Goal: Contribute content: Contribute content

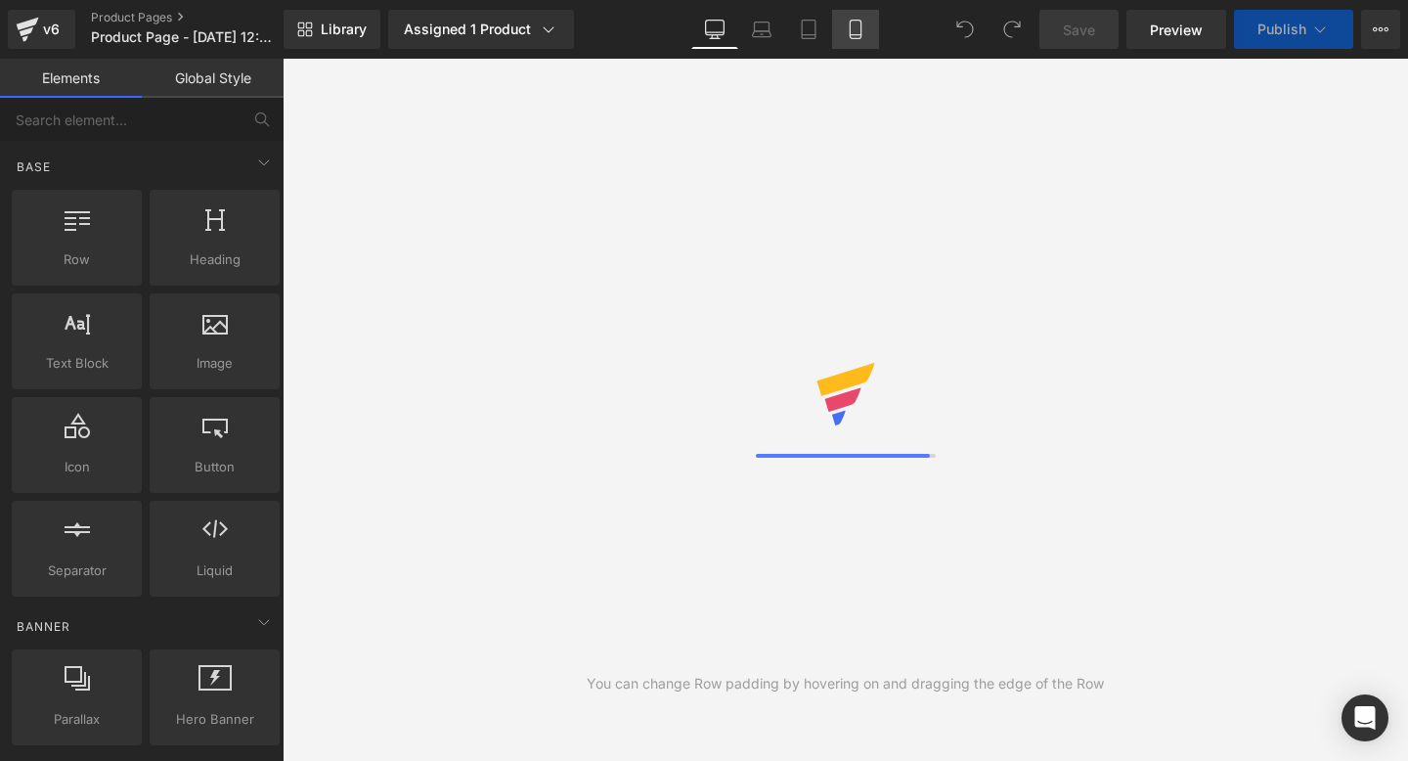
click at [864, 23] on icon at bounding box center [856, 30] width 20 height 20
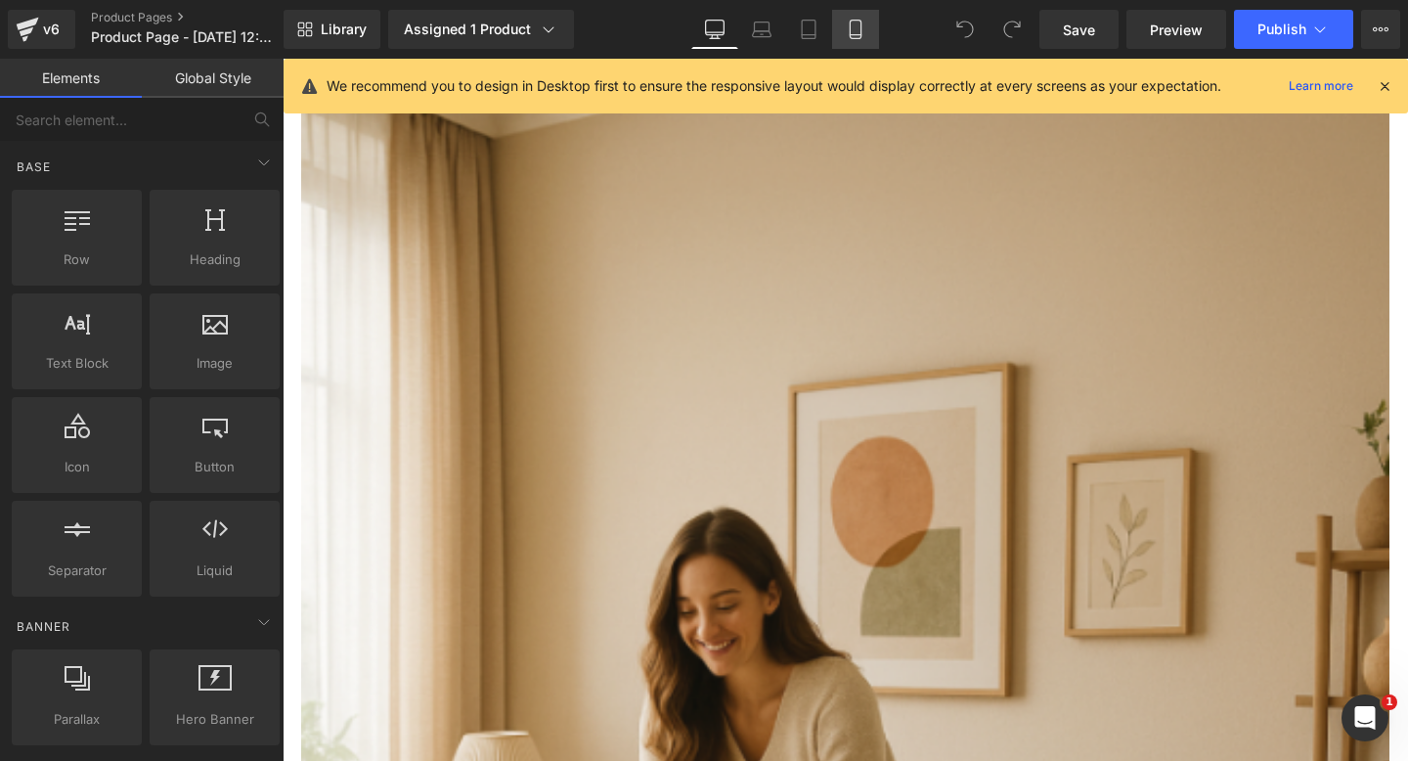
click at [853, 36] on icon at bounding box center [856, 30] width 20 height 20
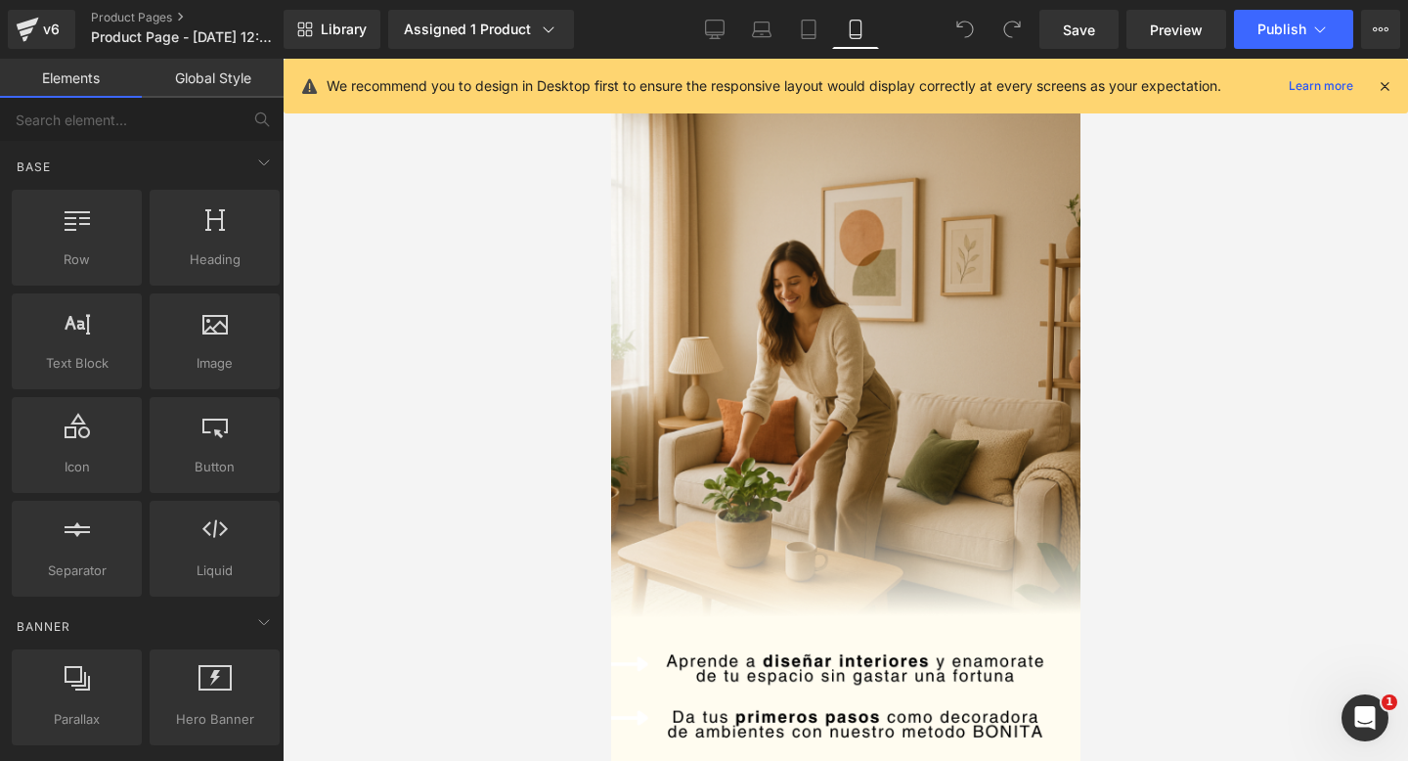
click at [1378, 90] on icon at bounding box center [1385, 86] width 18 height 18
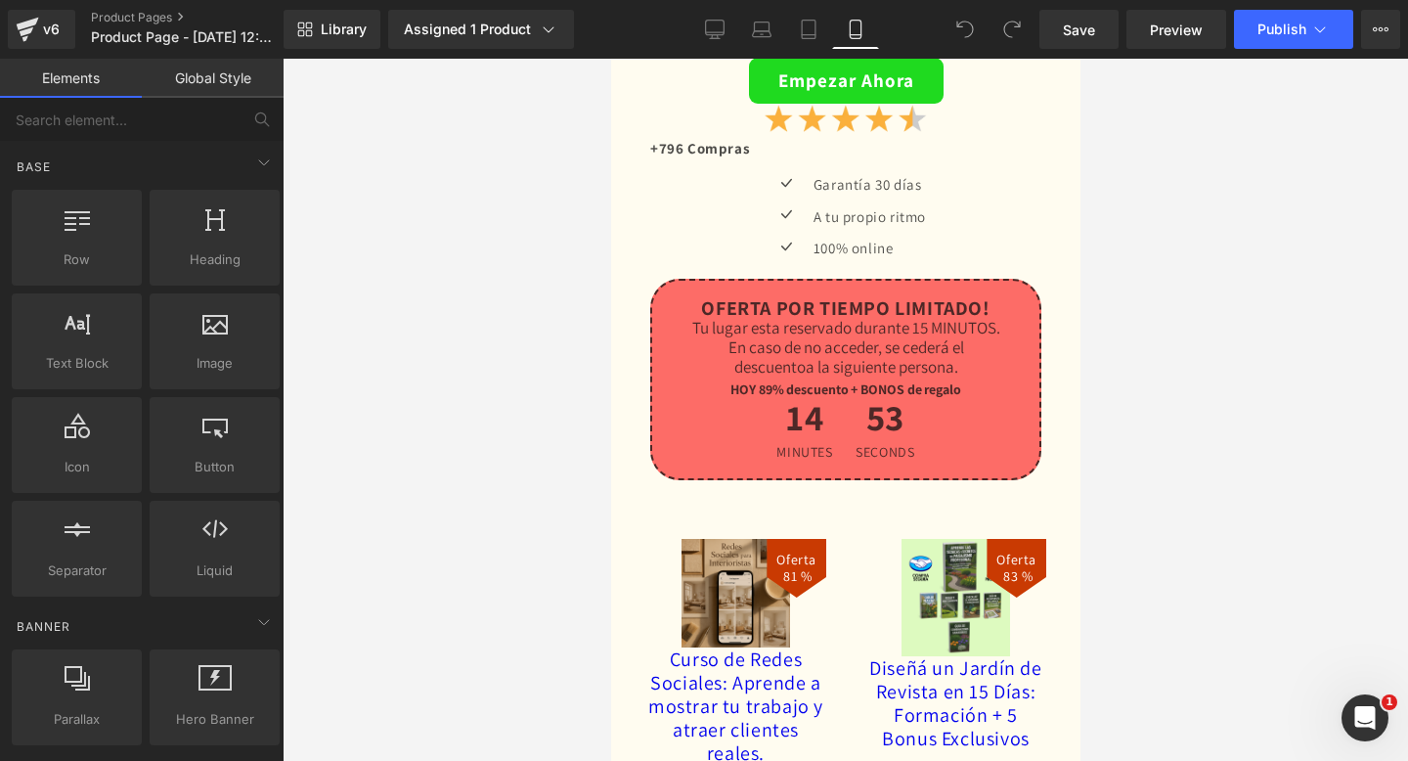
scroll to position [5341, 0]
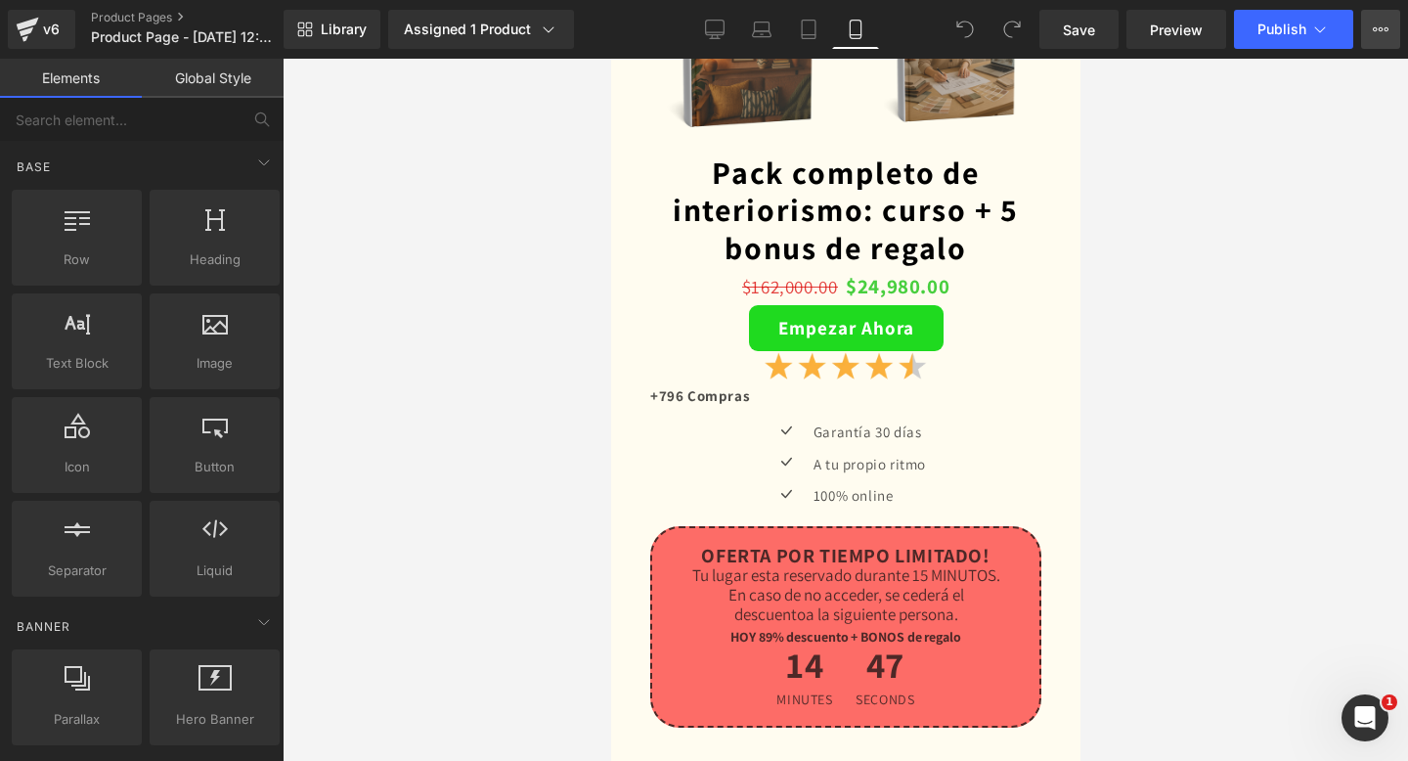
click at [1389, 31] on button "View Live Page View with current Template Save Template to Library Schedule Pub…" at bounding box center [1380, 29] width 39 height 39
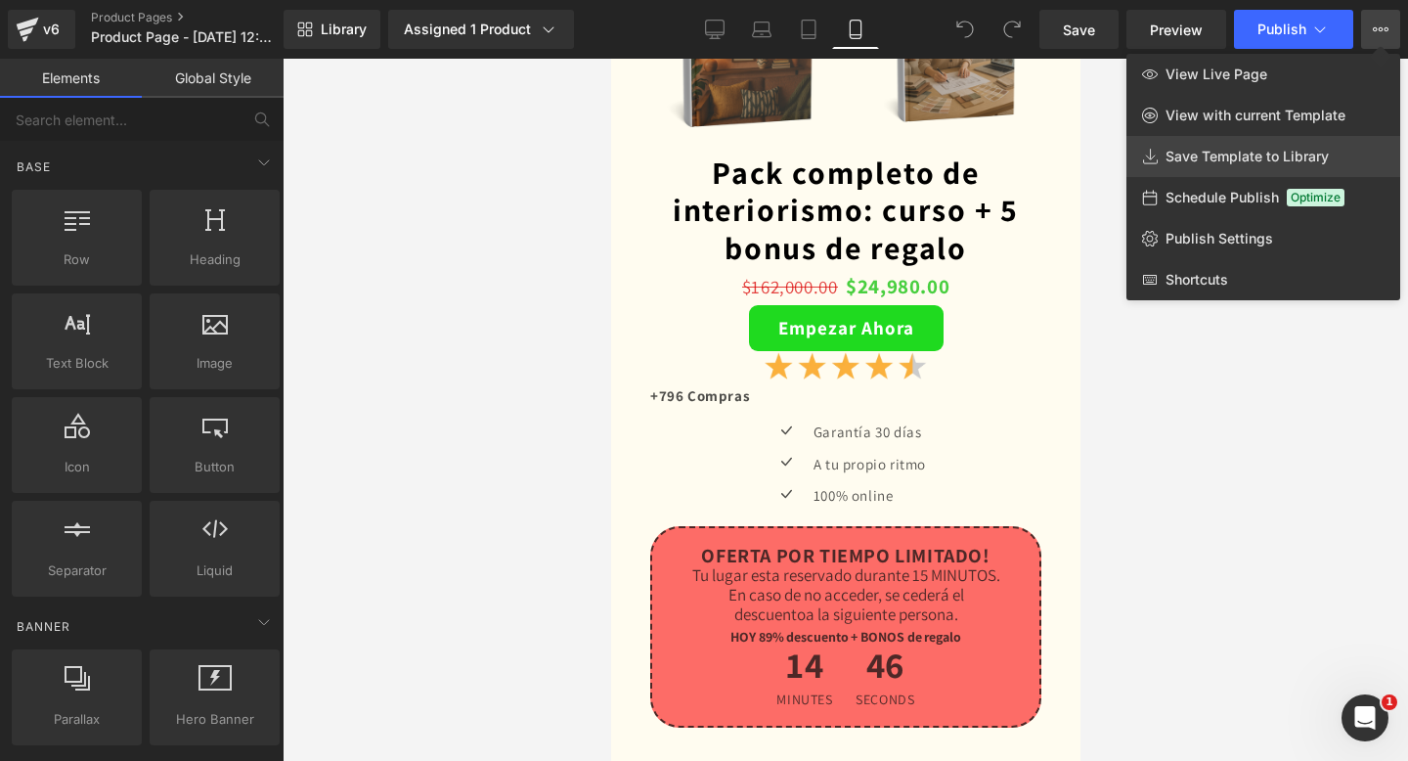
click at [1269, 159] on span "Save Template to Library" at bounding box center [1247, 157] width 163 height 18
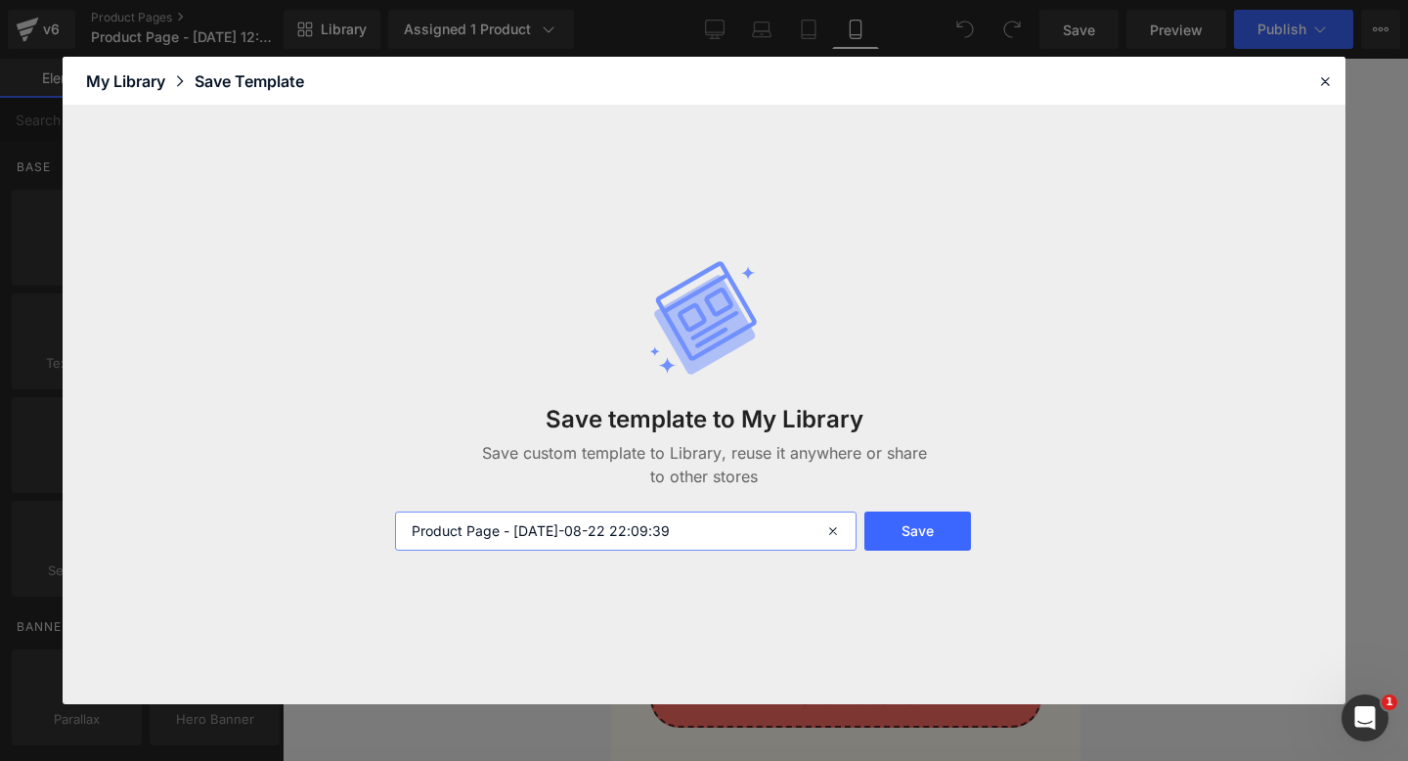
drag, startPoint x: 503, startPoint y: 531, endPoint x: 367, endPoint y: 530, distance: 135.9
click at [367, 530] on div "Save template to My Library Save custom template to Library, reuse it anywhere …" at bounding box center [704, 404] width 1283 height 597
type input "deco - [DATE]-08-22 22:09:39"
click at [891, 536] on button "Save" at bounding box center [917, 530] width 107 height 39
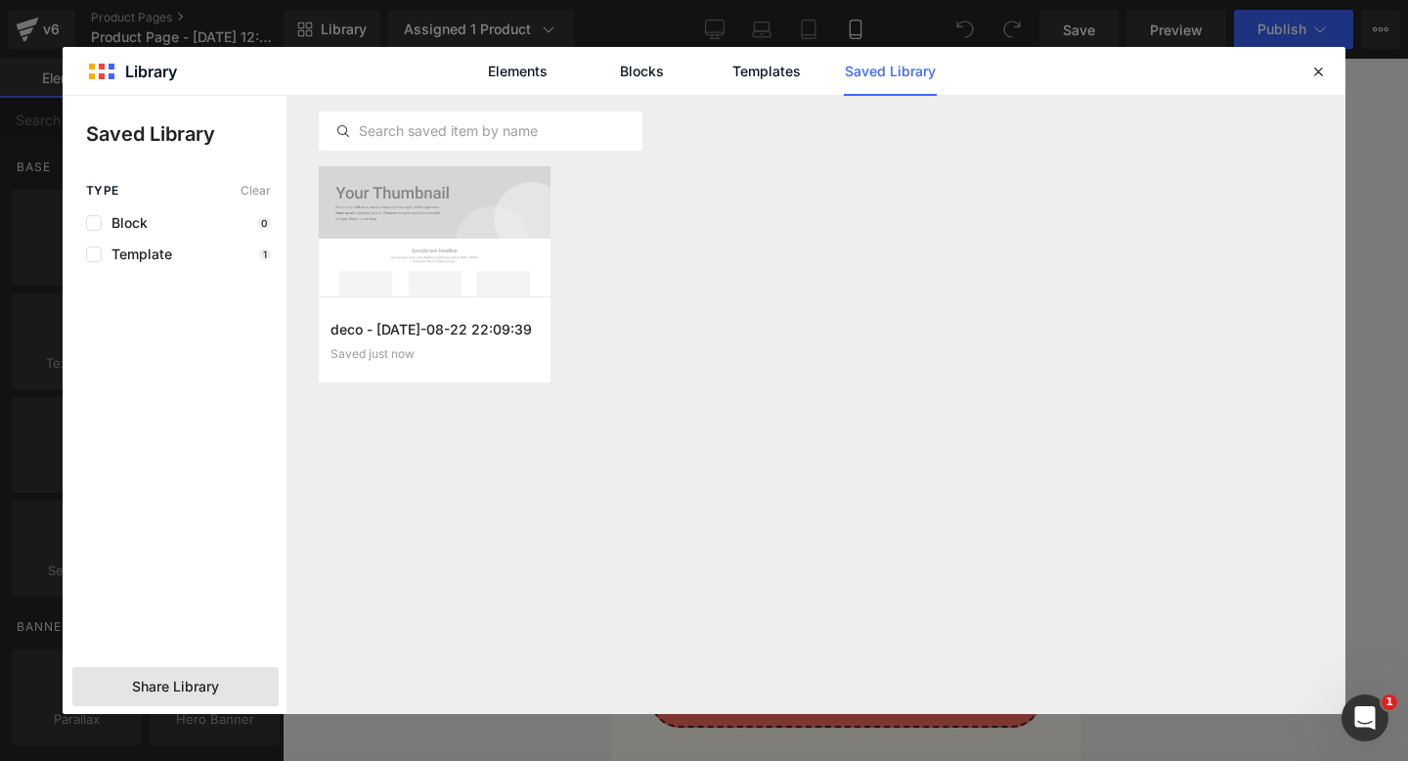
click at [189, 673] on div "Share Library" at bounding box center [175, 686] width 206 height 39
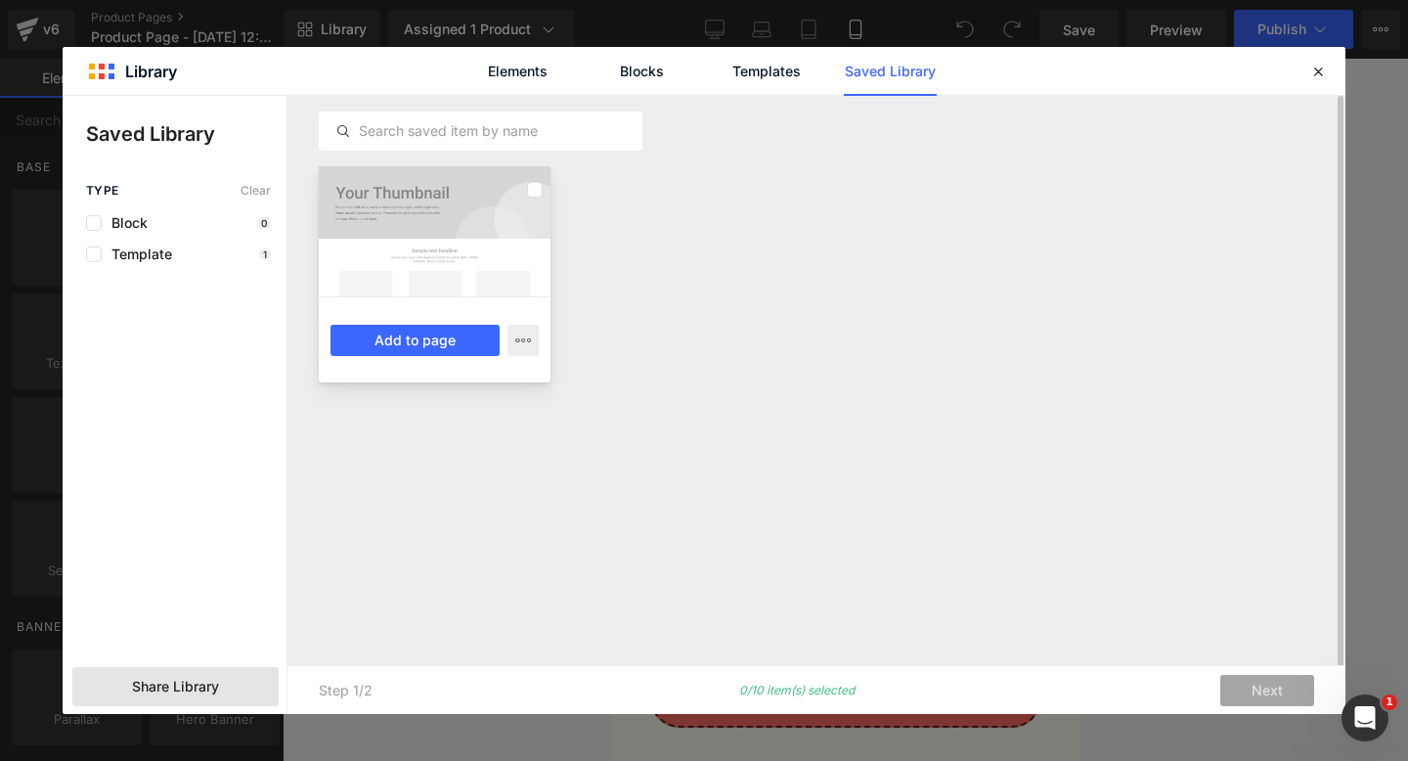
click at [450, 313] on div "deco - [DATE]-08-22 22:09:39 Saved just now Add to page" at bounding box center [435, 339] width 232 height 86
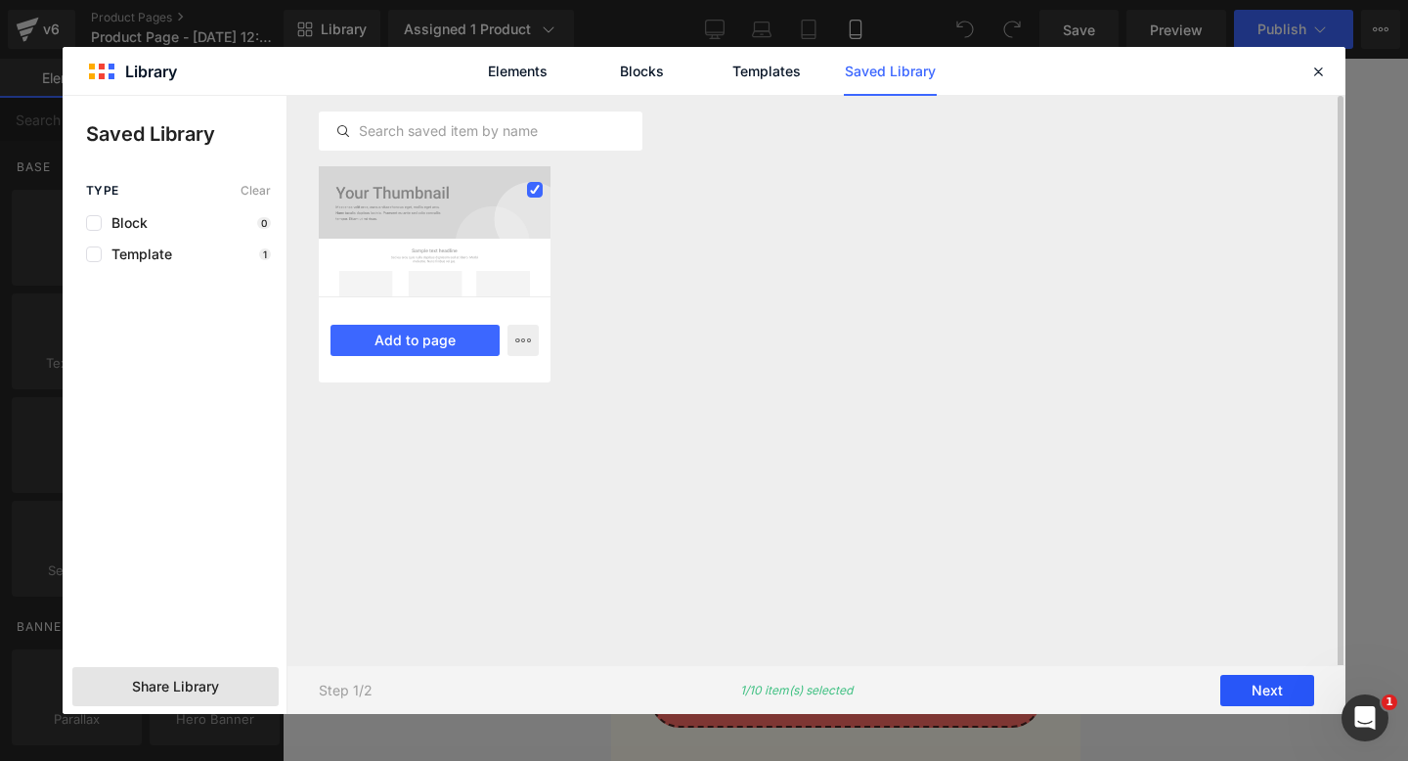
click at [1271, 678] on button "Next" at bounding box center [1267, 690] width 94 height 31
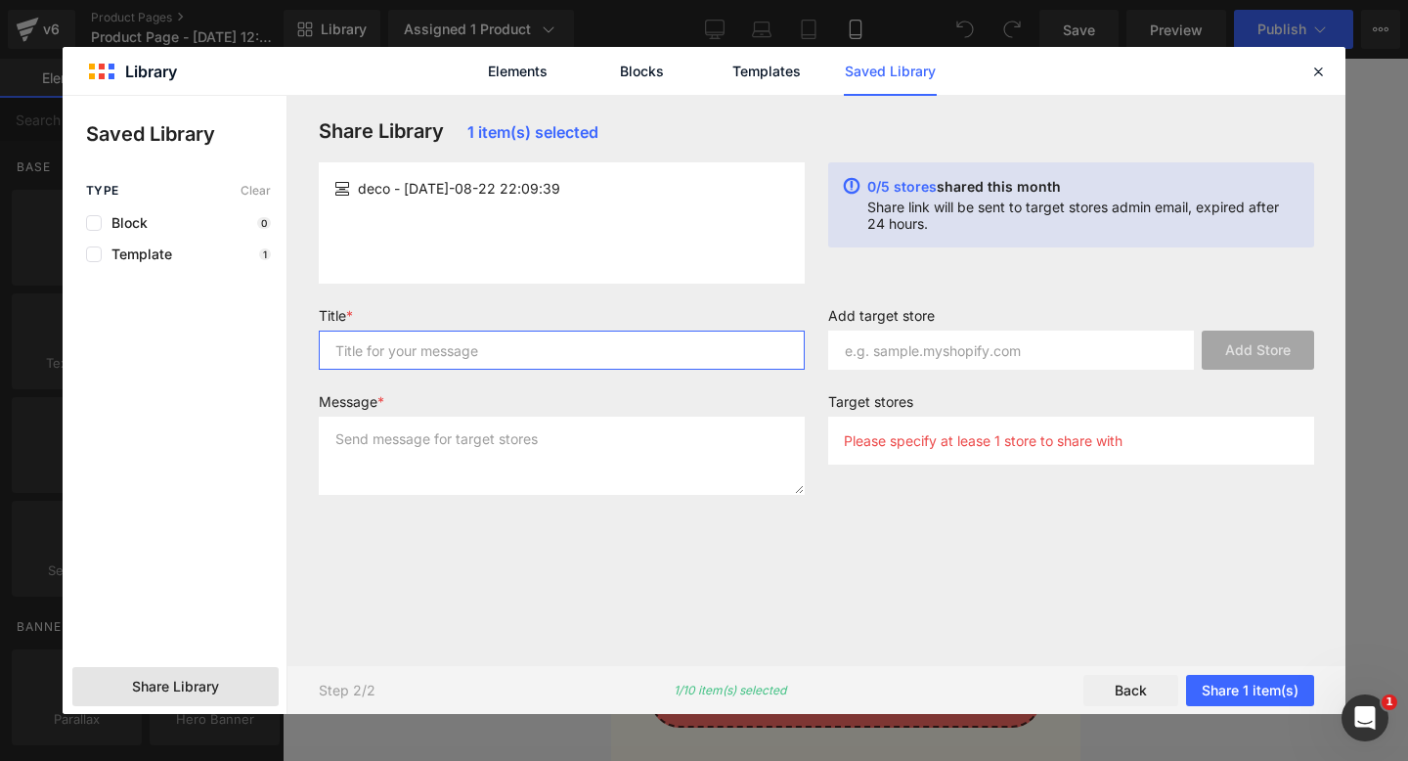
click at [513, 358] on input "text" at bounding box center [562, 350] width 486 height 39
click at [1037, 351] on input "text" at bounding box center [1011, 350] width 366 height 39
paste input "[URL][DOMAIN_NAME]"
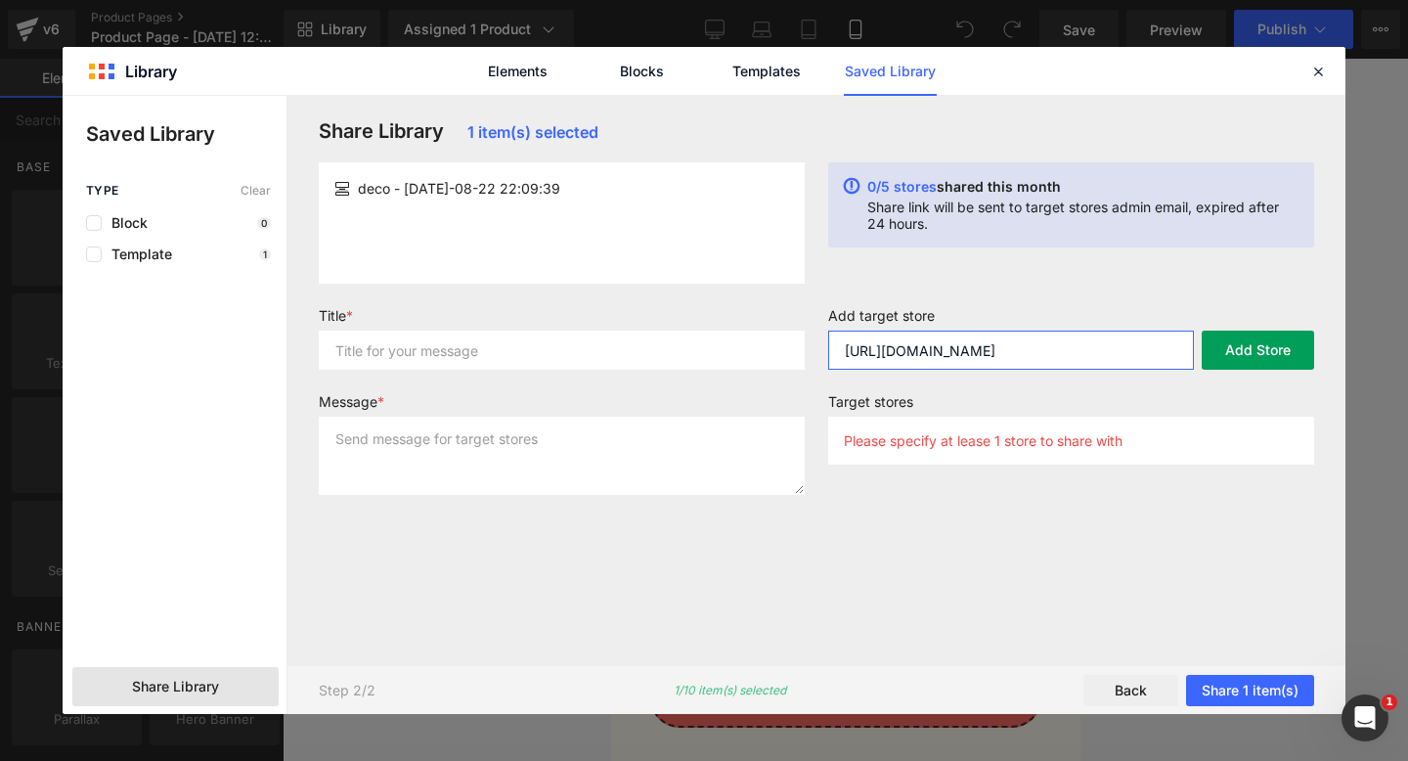
type input "[URL][DOMAIN_NAME]"
click at [1282, 356] on button "Add Store" at bounding box center [1258, 350] width 112 height 39
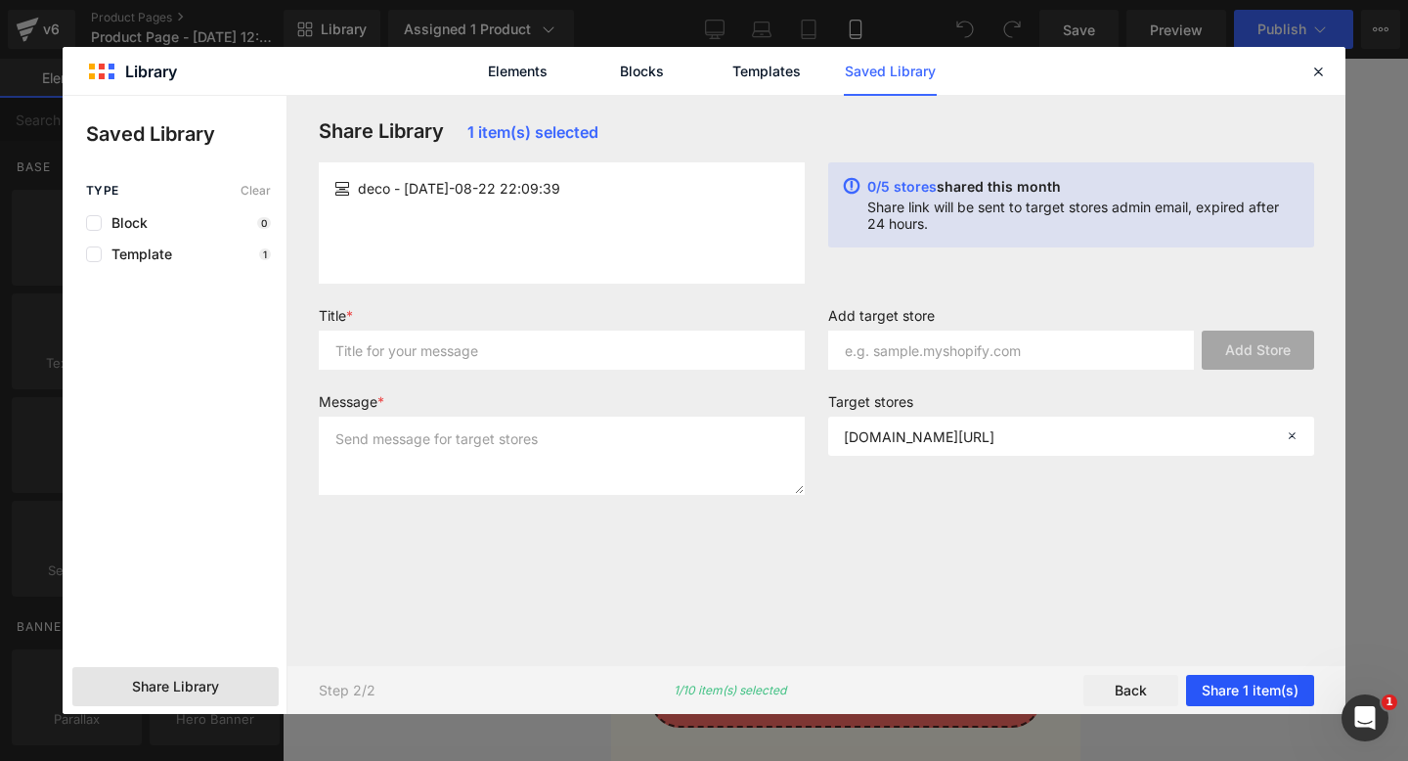
click at [1257, 689] on button "Share 1 item(s)" at bounding box center [1250, 690] width 128 height 31
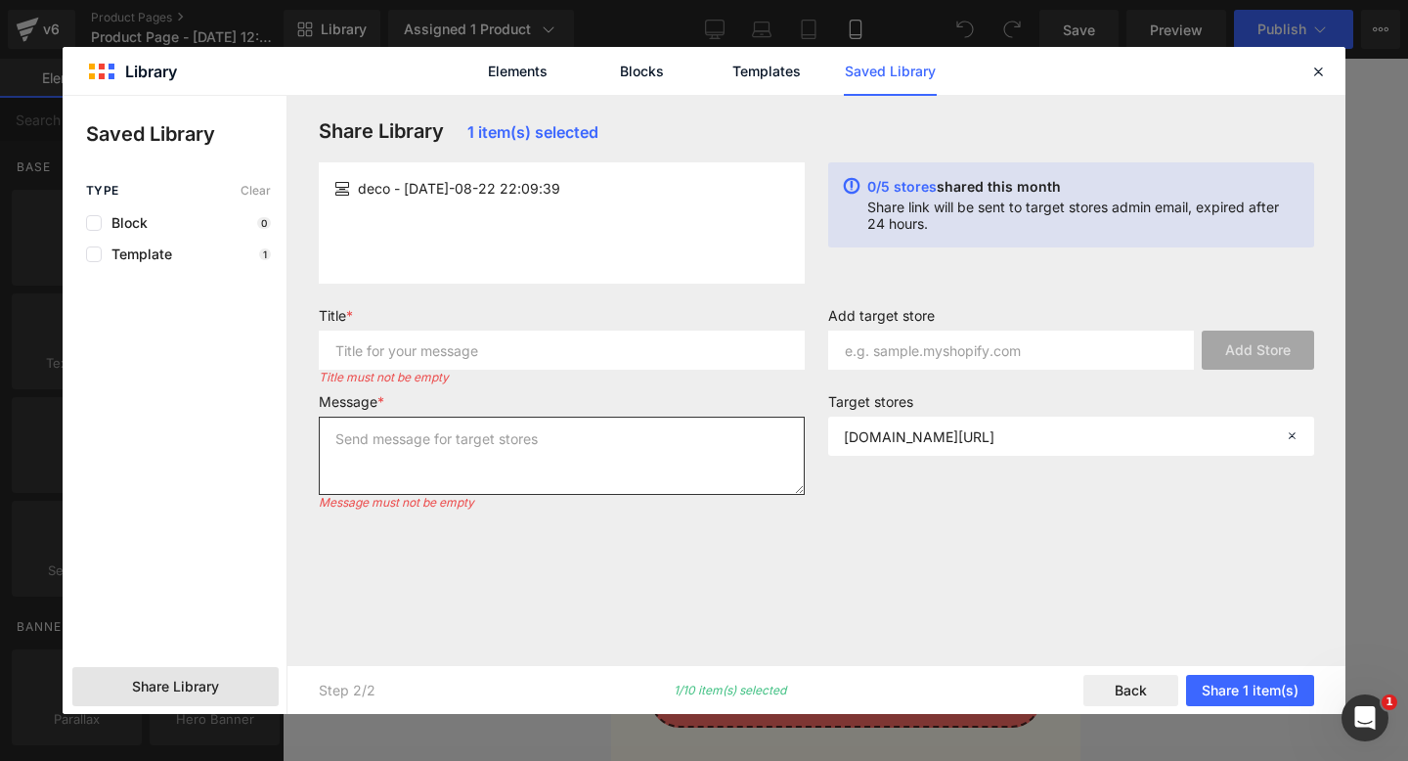
click at [435, 436] on textarea at bounding box center [562, 456] width 486 height 78
type textarea "toma"
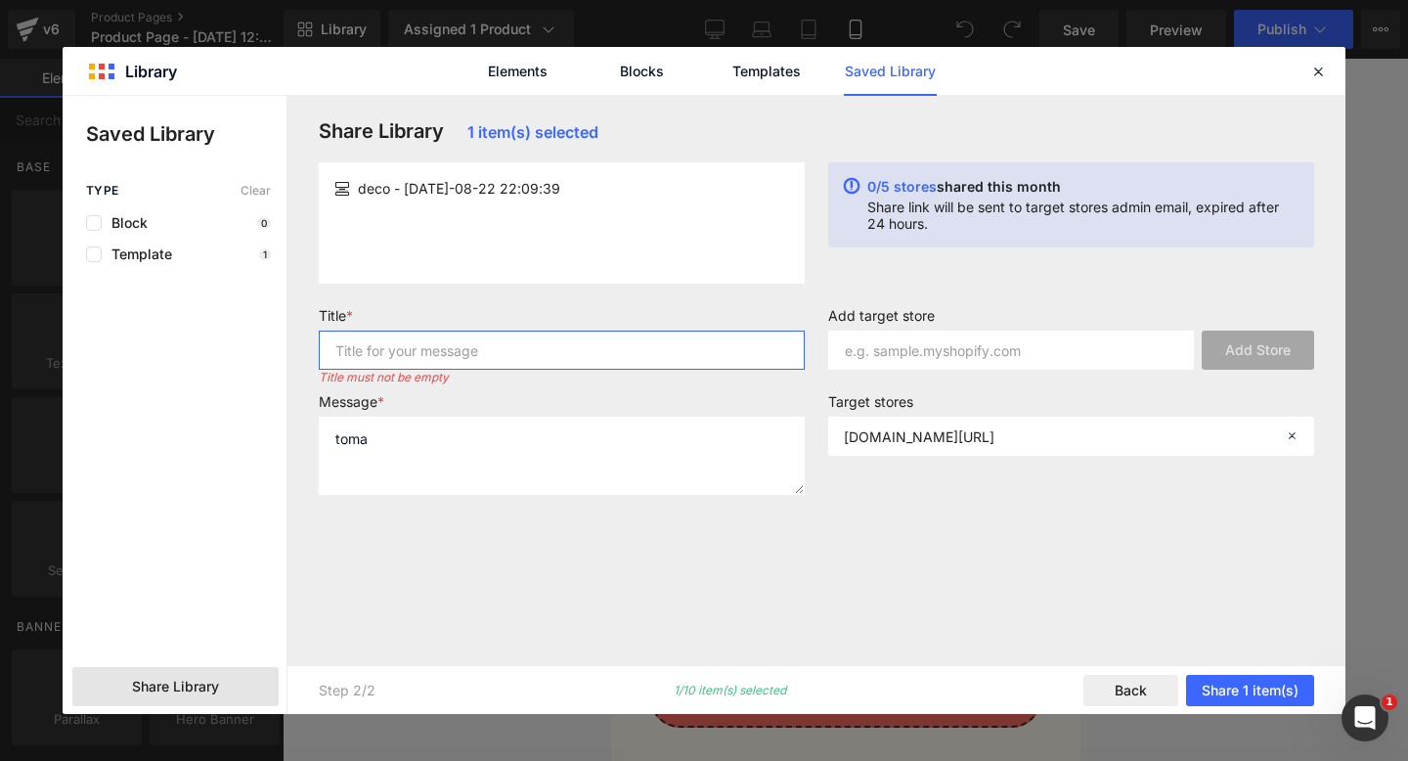
click at [407, 365] on input "text" at bounding box center [562, 350] width 486 height 39
type input "c"
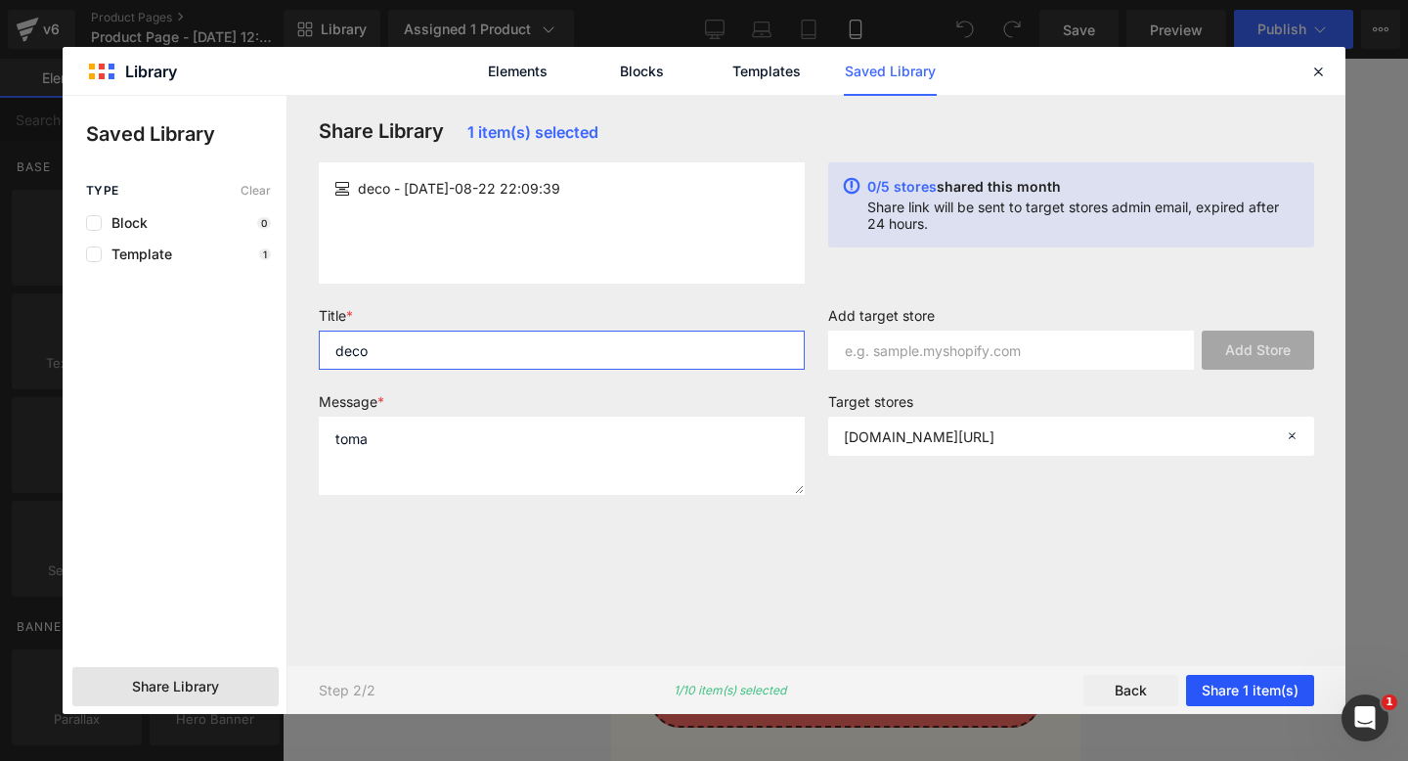
type input "deco"
click at [1259, 685] on button "Share 1 item(s)" at bounding box center [1250, 690] width 128 height 31
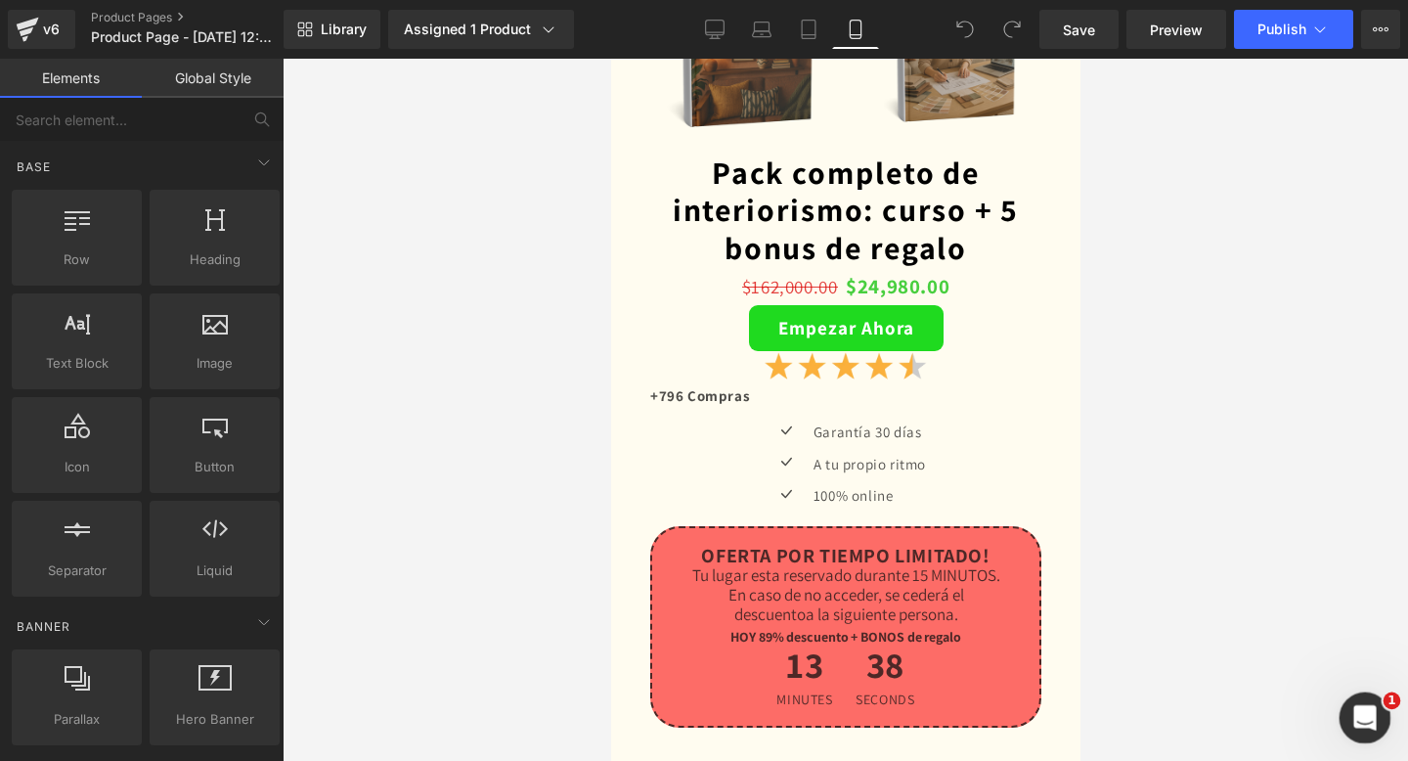
click at [1372, 718] on icon "Abrir Intercom Messenger" at bounding box center [1362, 715] width 32 height 32
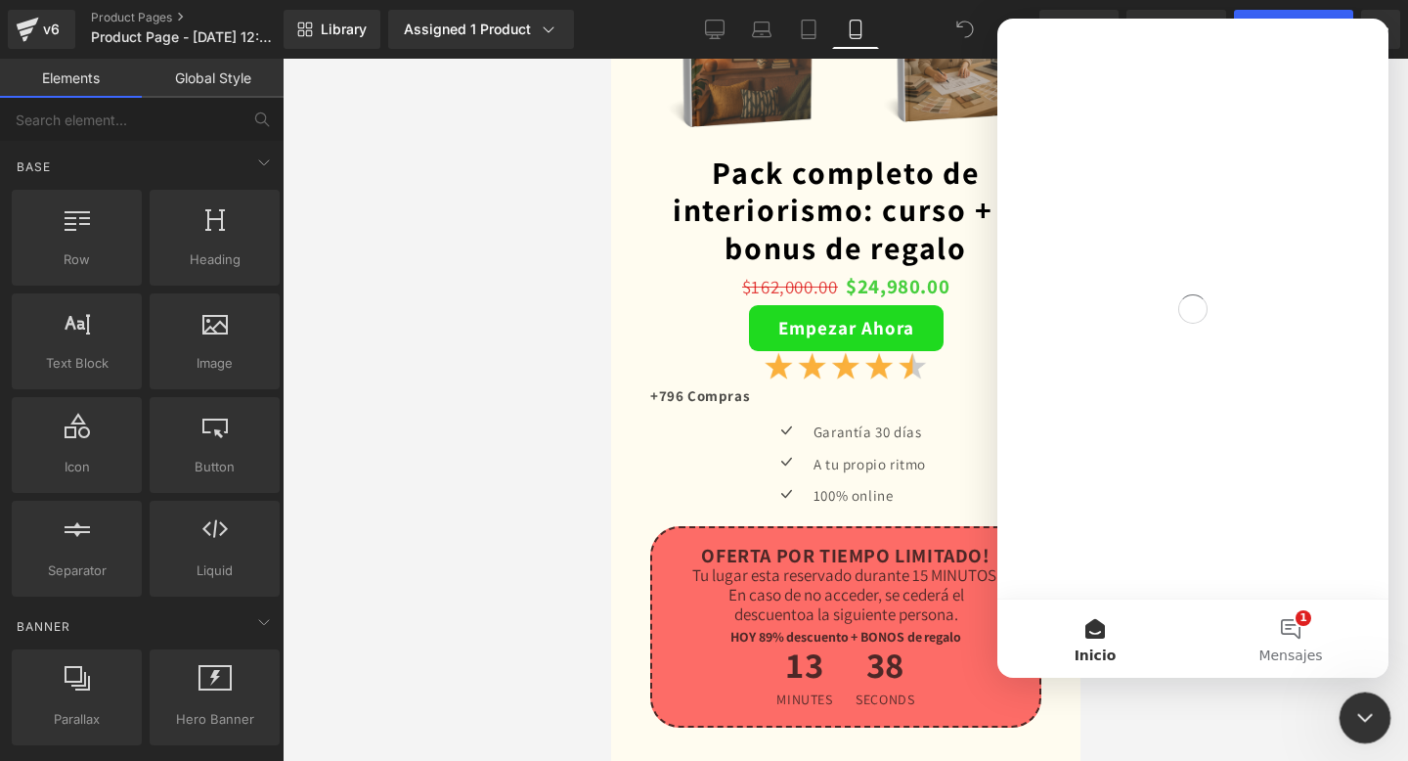
scroll to position [0, 0]
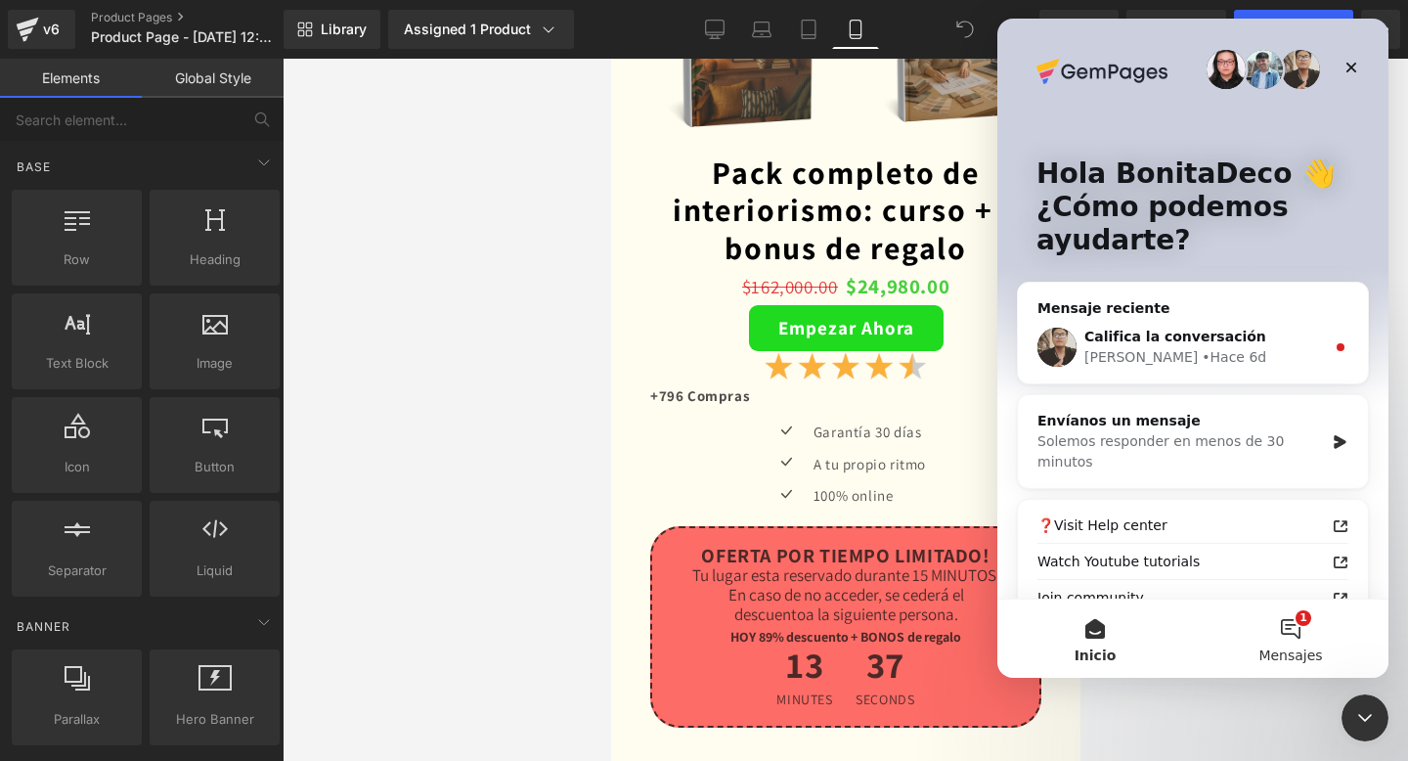
click at [1292, 648] on span "Mensajes" at bounding box center [1290, 655] width 64 height 14
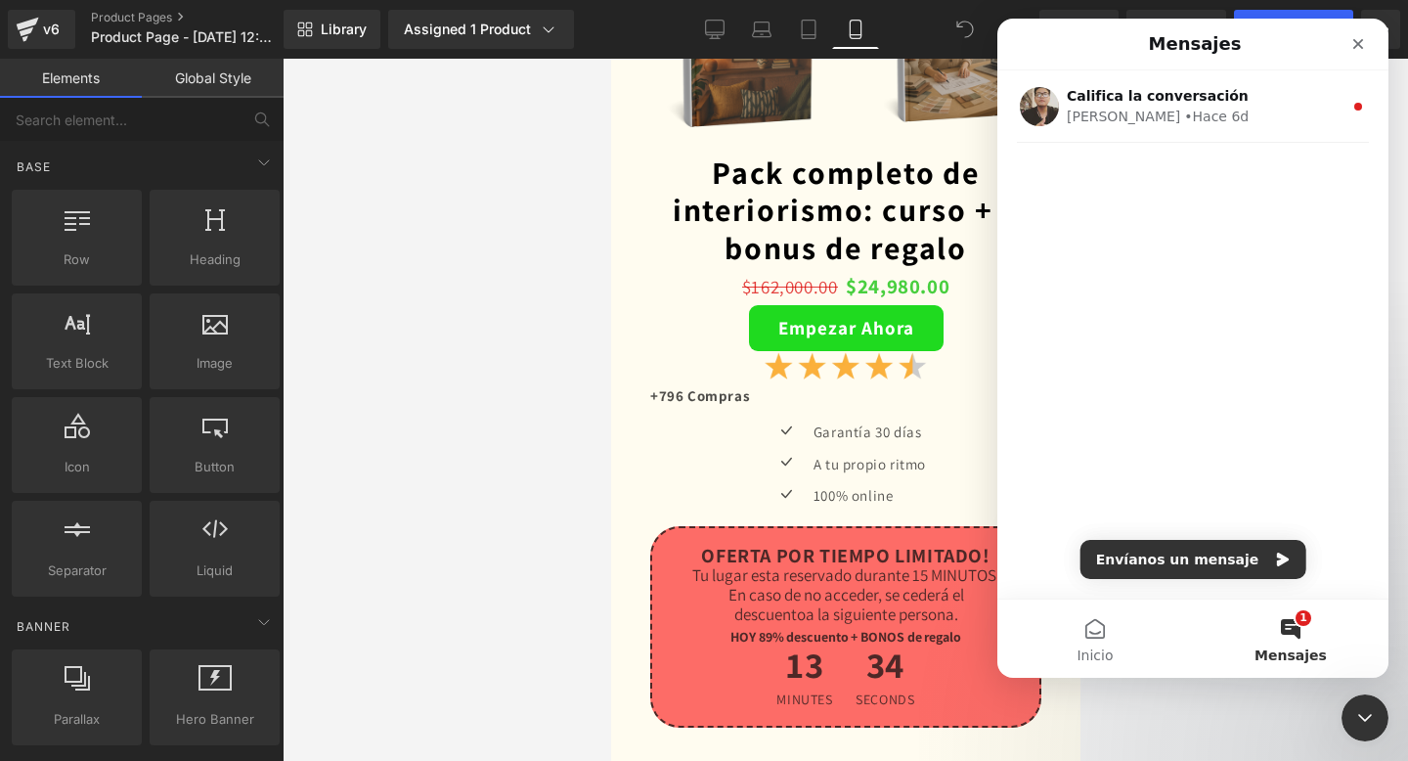
click at [609, 367] on div at bounding box center [704, 351] width 1408 height 702
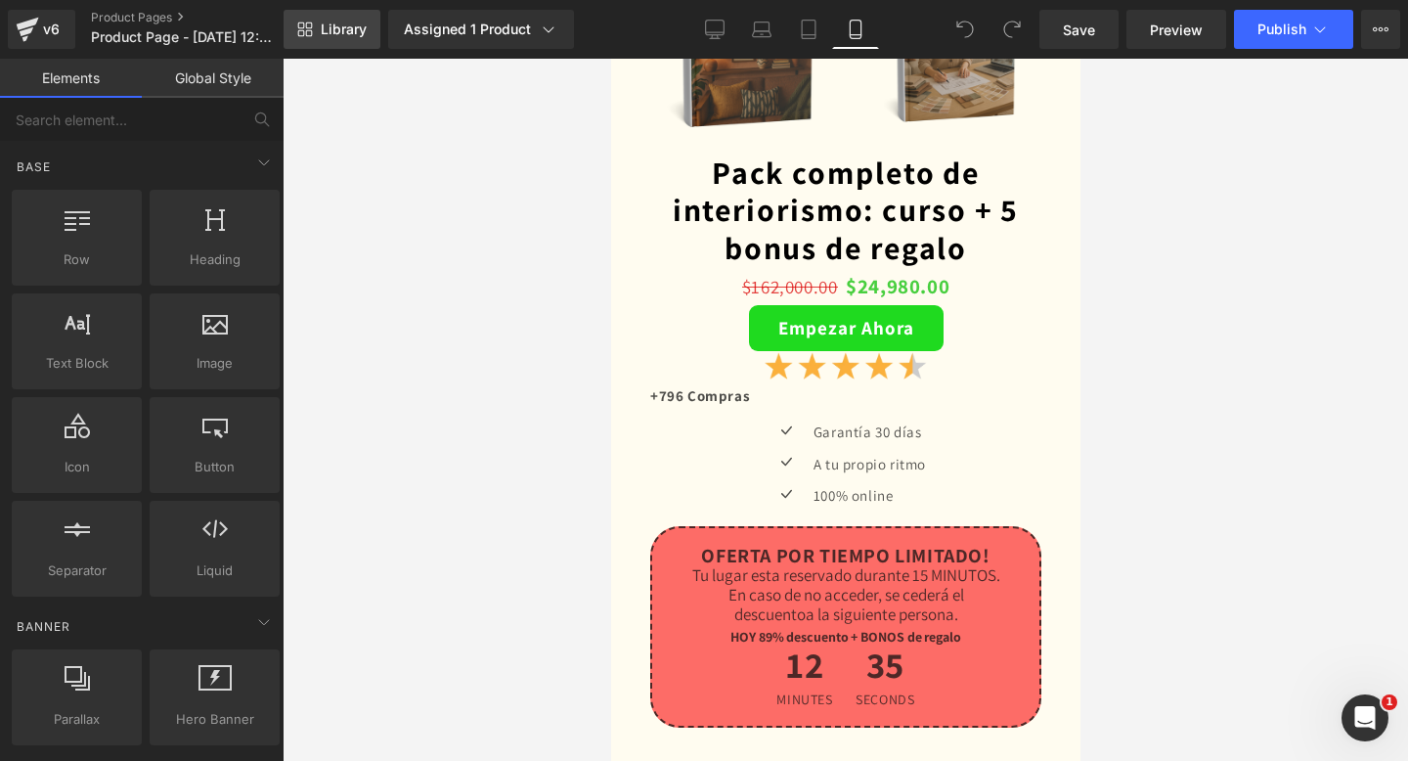
click at [357, 33] on span "Library" at bounding box center [344, 30] width 46 height 18
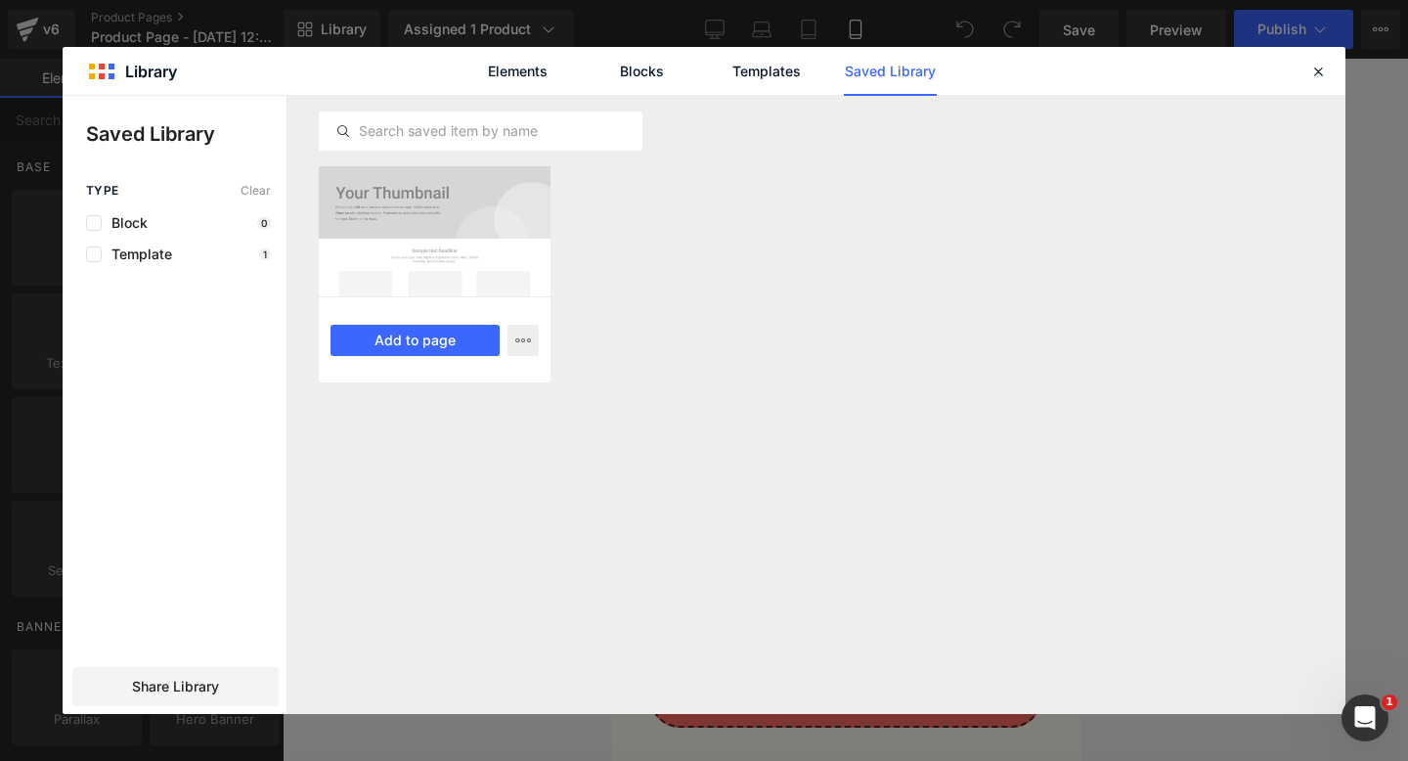
click at [412, 187] on div at bounding box center [435, 231] width 232 height 130
click at [522, 334] on icon "button" at bounding box center [523, 340] width 16 height 16
click at [811, 262] on div at bounding box center [704, 405] width 1283 height 618
click at [771, 64] on link "Templates" at bounding box center [766, 71] width 93 height 49
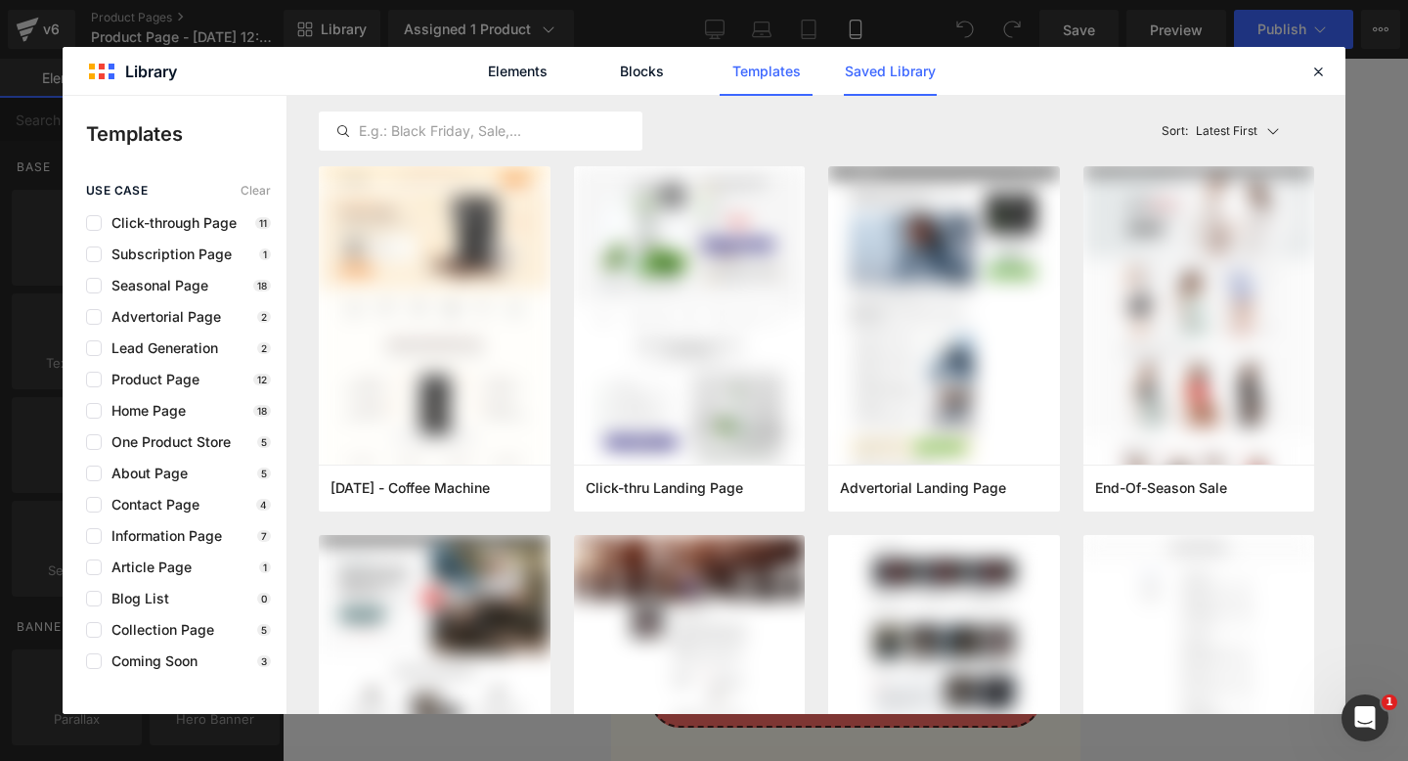
click at [915, 84] on link "Saved Library" at bounding box center [890, 71] width 93 height 49
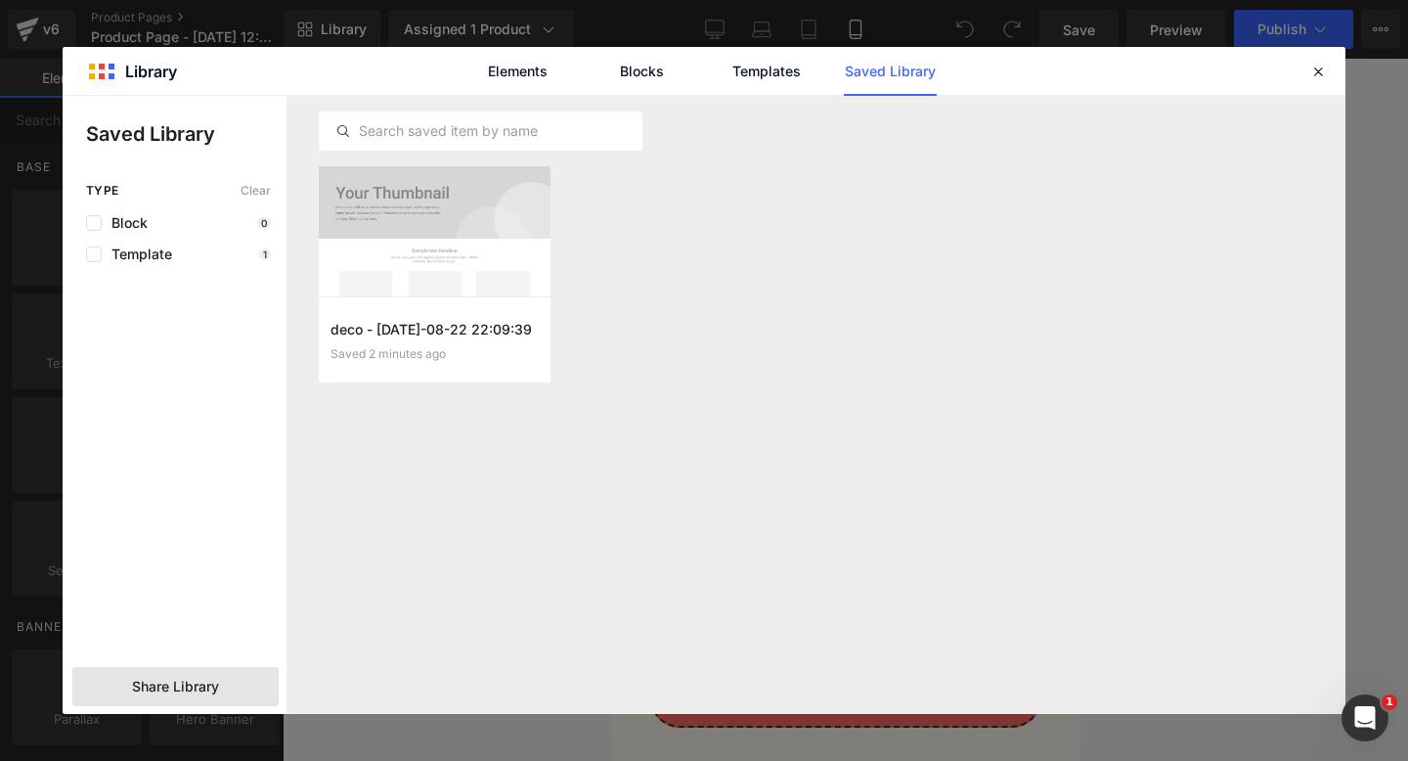
click at [174, 693] on span "Share Library" at bounding box center [175, 687] width 87 height 20
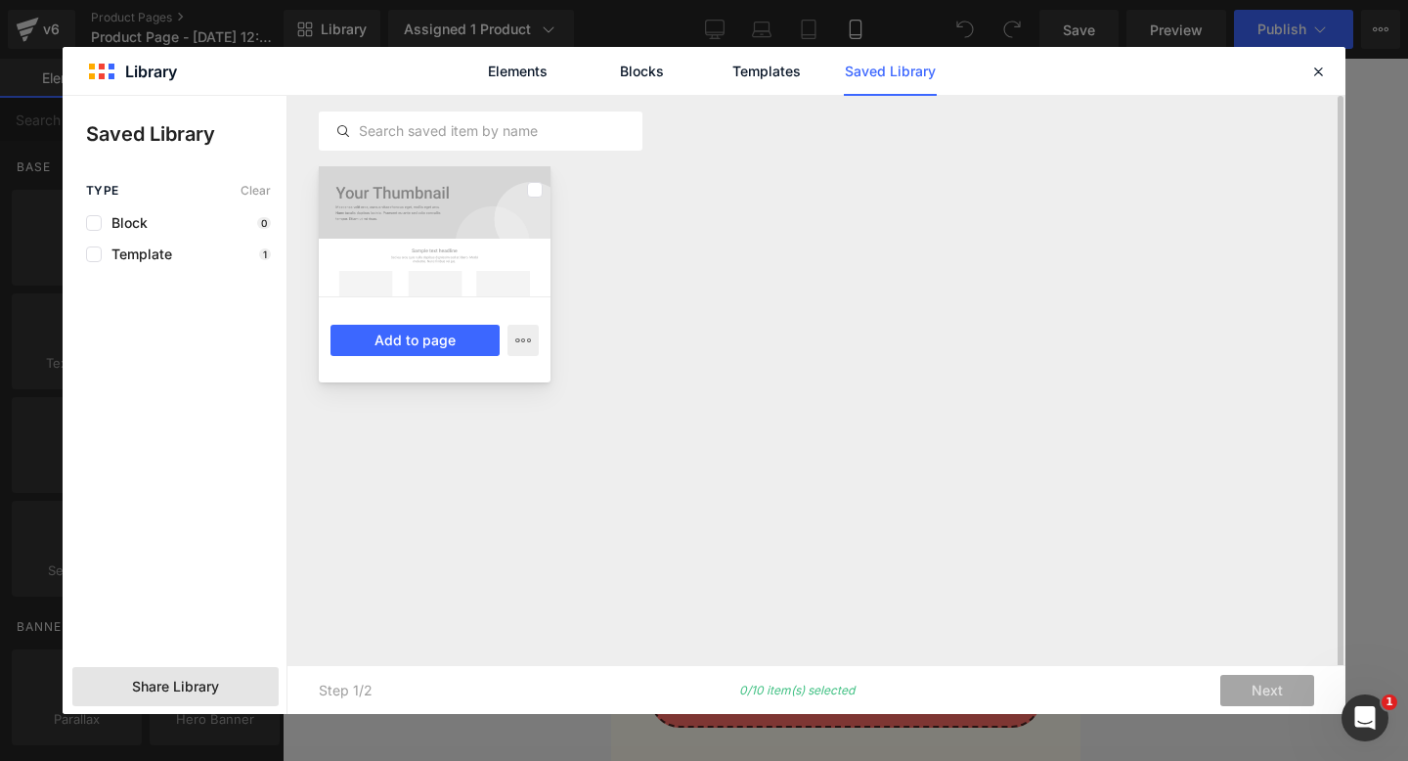
click at [389, 234] on div at bounding box center [435, 231] width 232 height 130
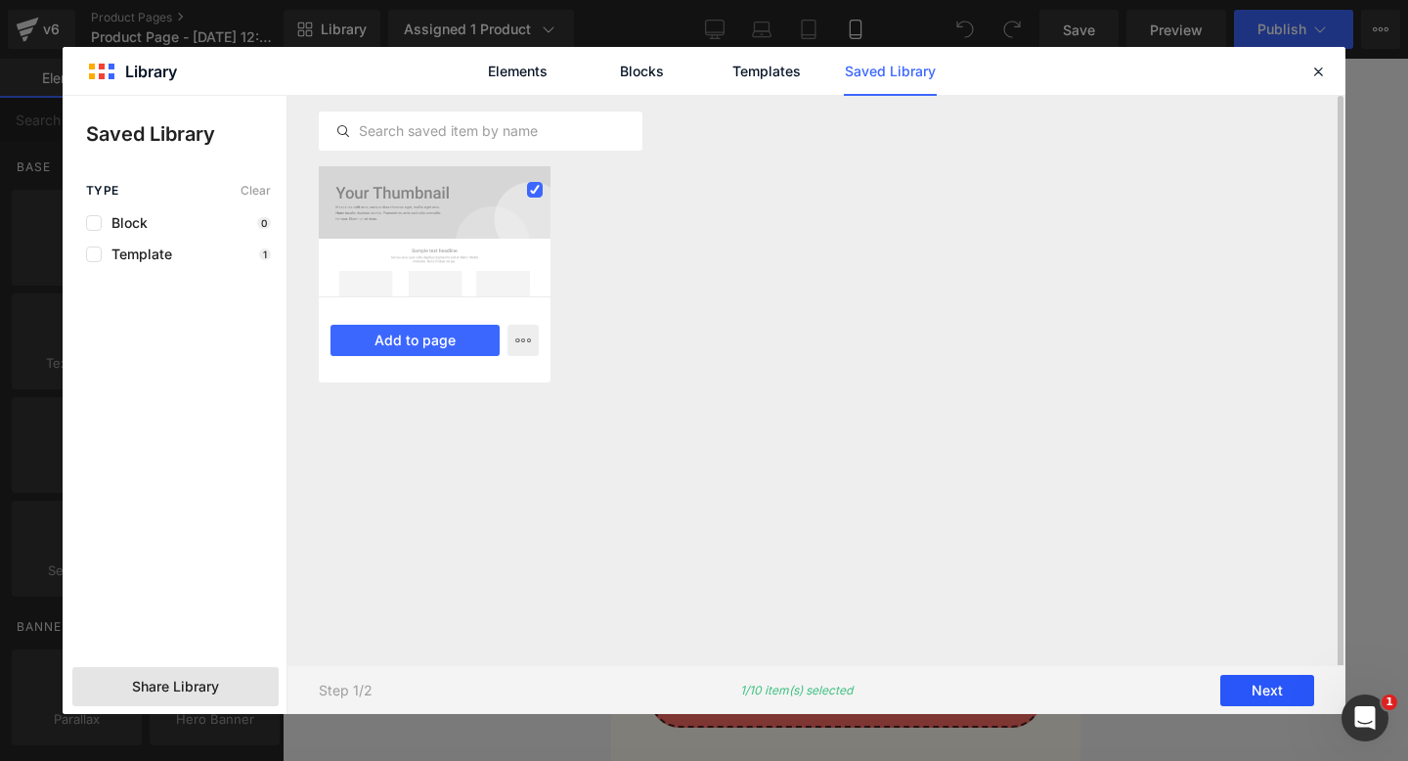
click at [1255, 690] on button "Next" at bounding box center [1267, 690] width 94 height 31
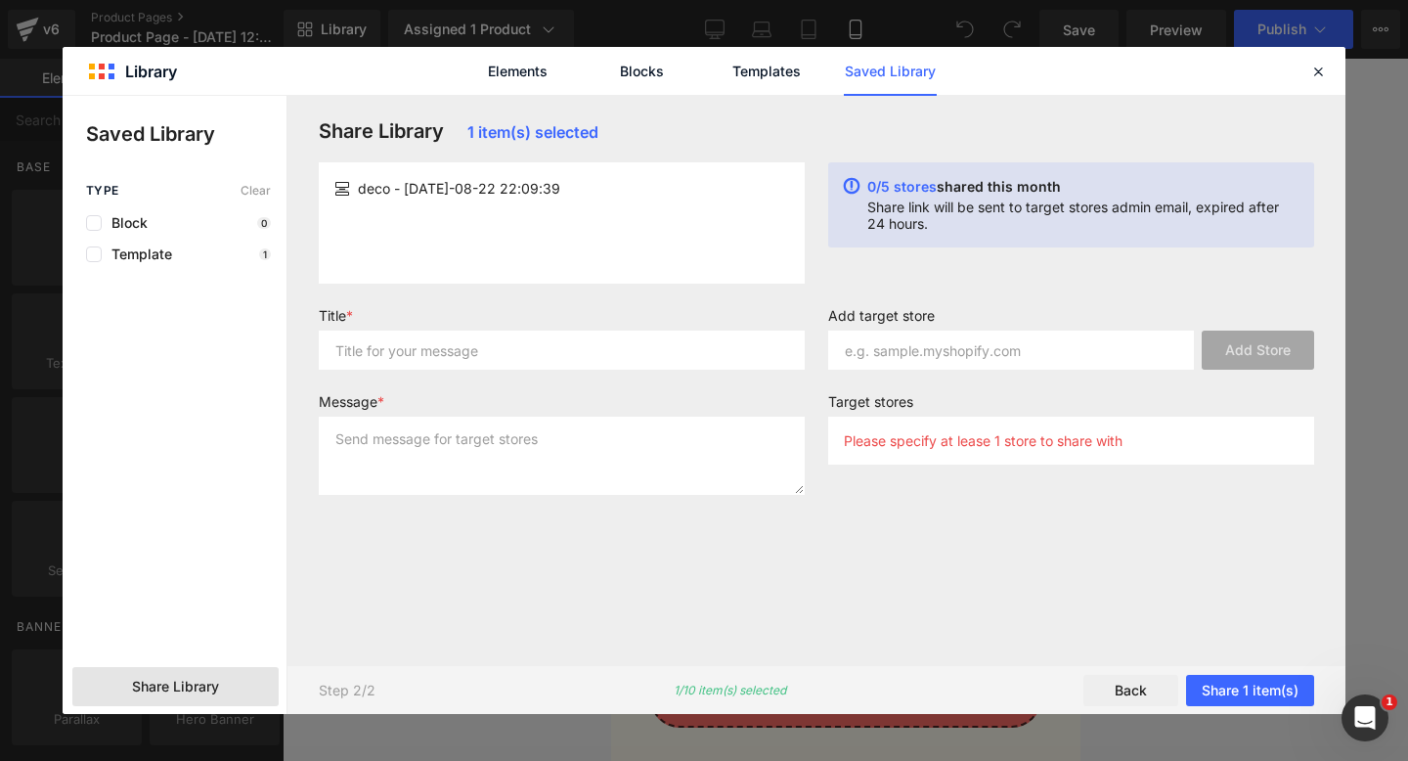
click at [992, 253] on div "0/5 stores shared this month Share link will be sent to target stores admin ema…" at bounding box center [1070, 222] width 509 height 121
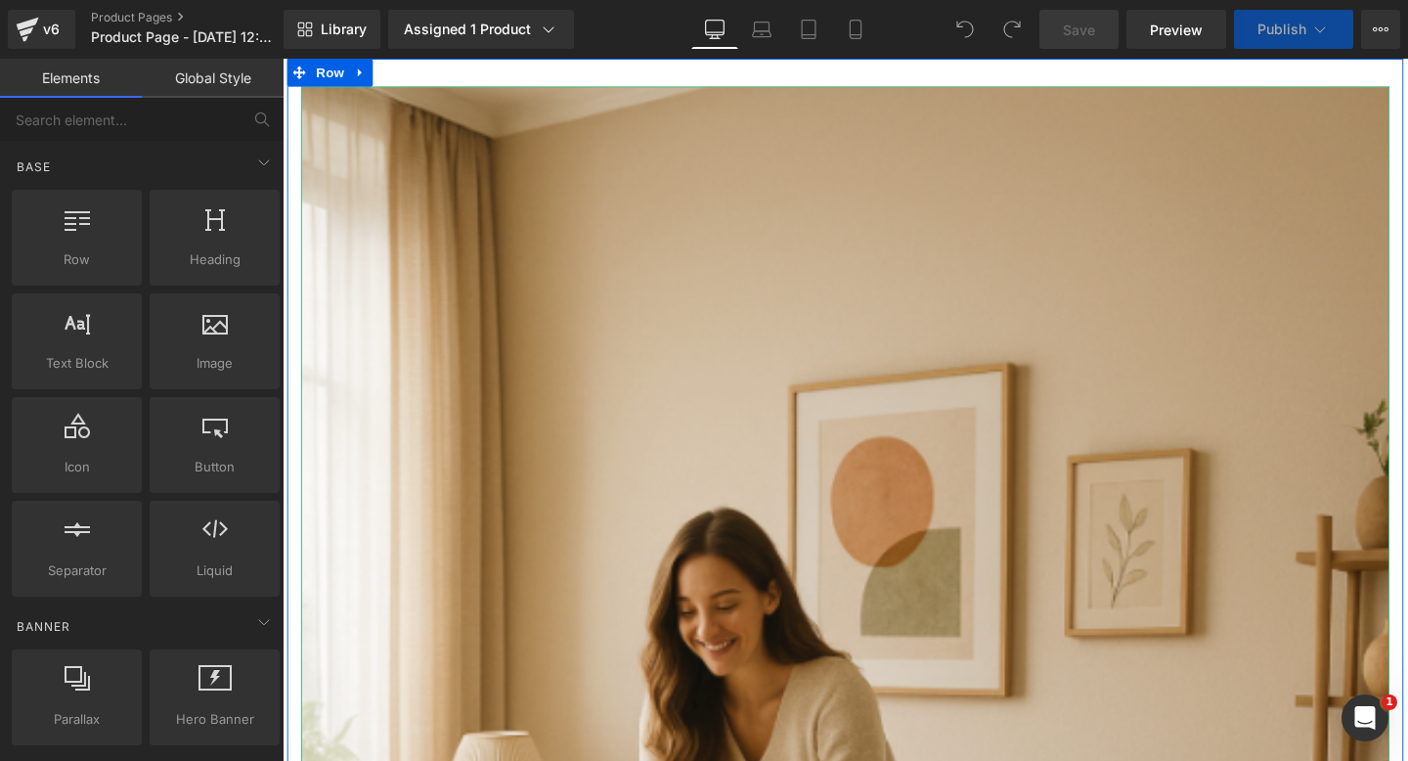
scroll to position [489, 0]
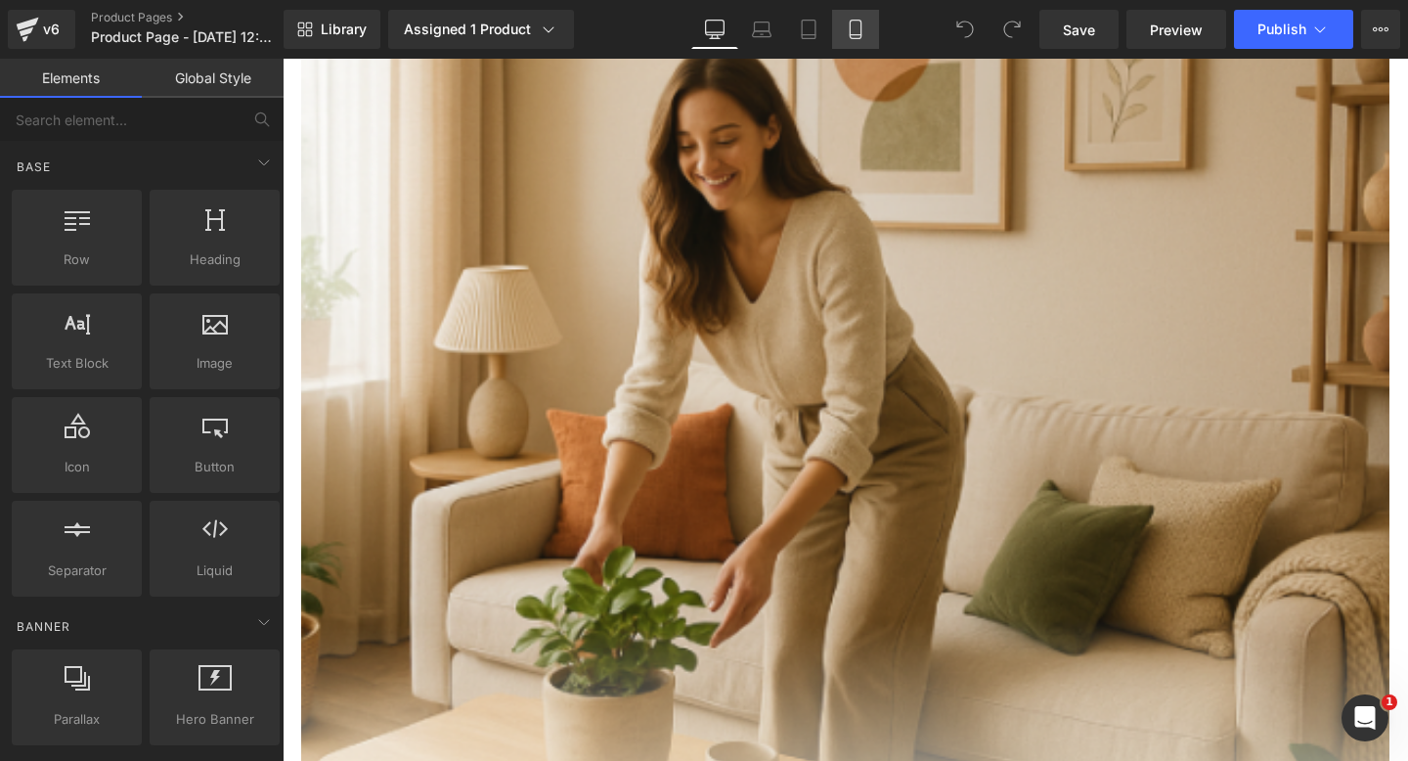
click at [860, 27] on icon at bounding box center [855, 30] width 11 height 19
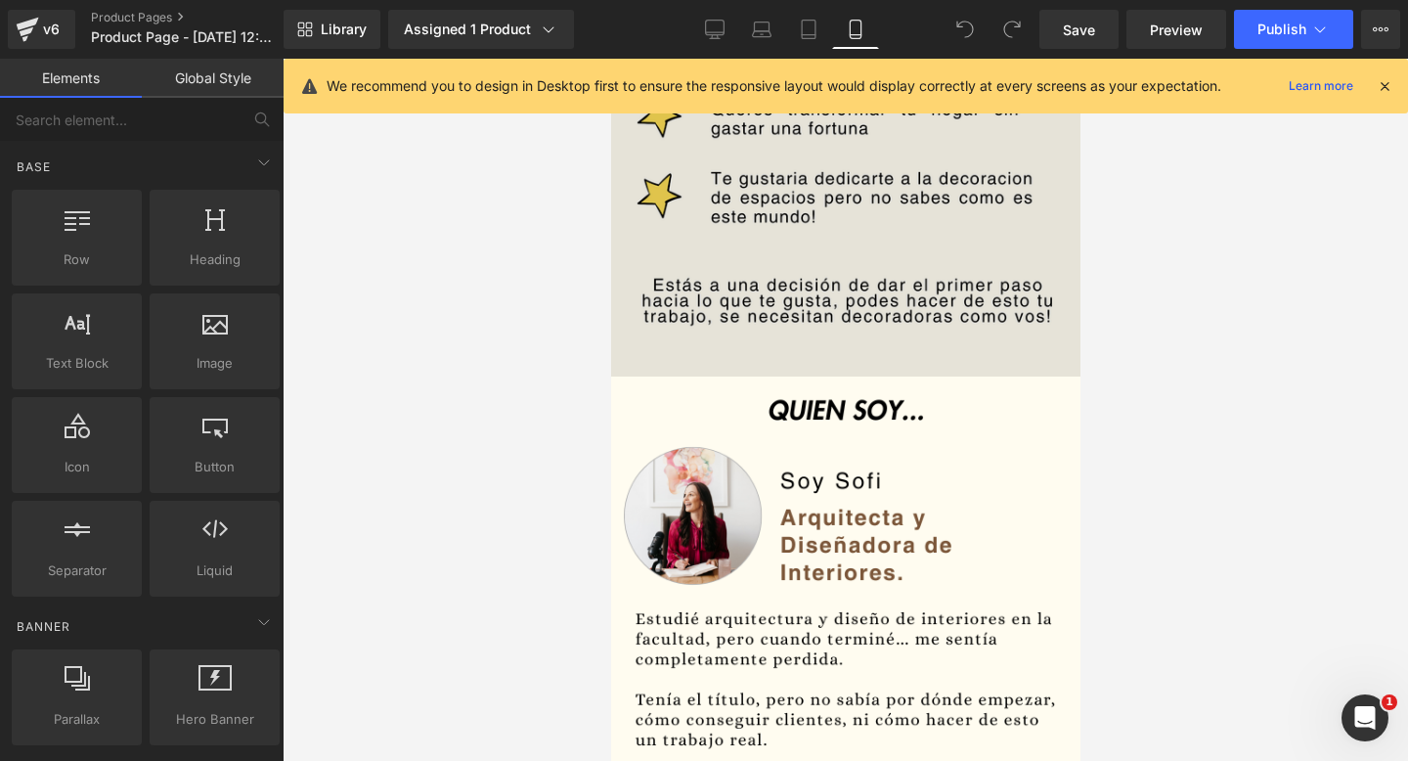
scroll to position [1317, 0]
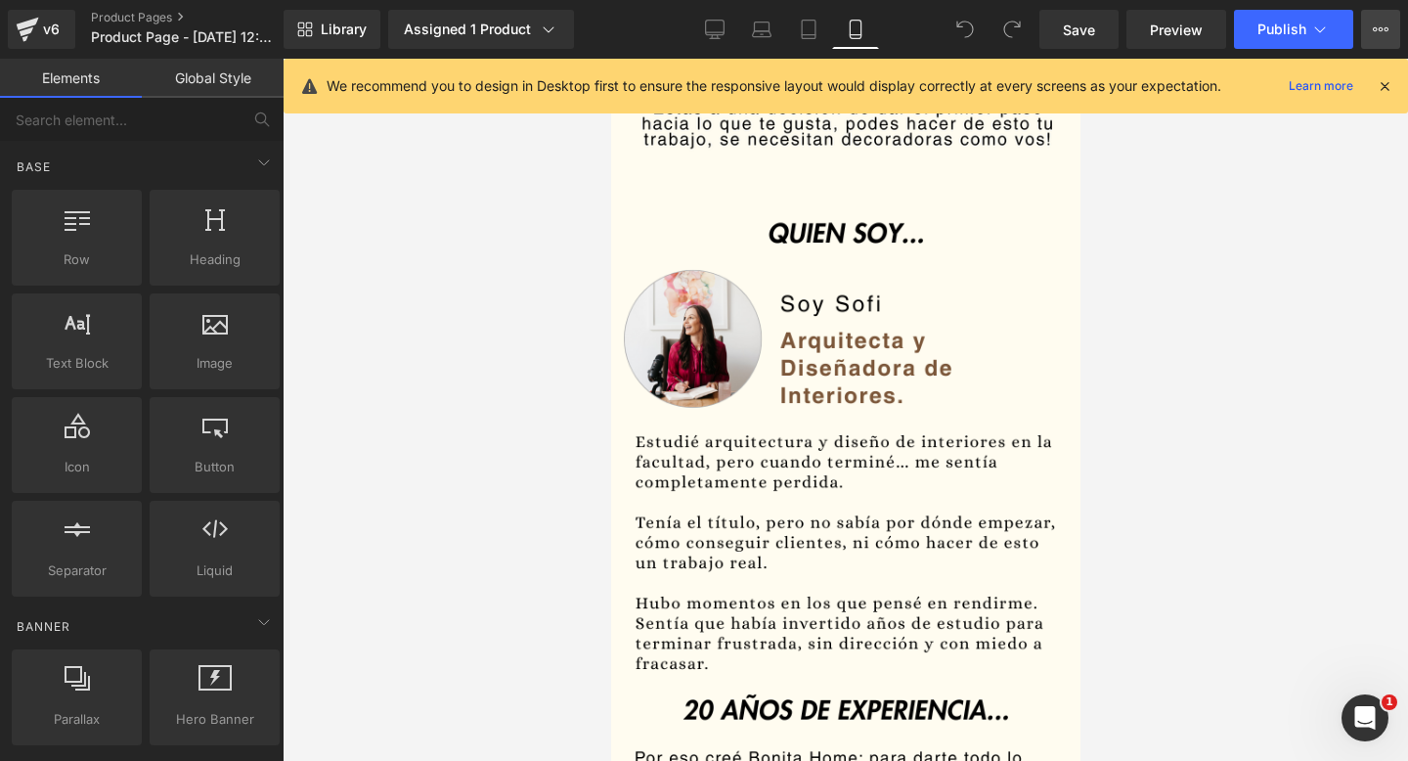
click at [1384, 39] on button "View Live Page View with current Template Save Template to Library Schedule Pub…" at bounding box center [1380, 29] width 39 height 39
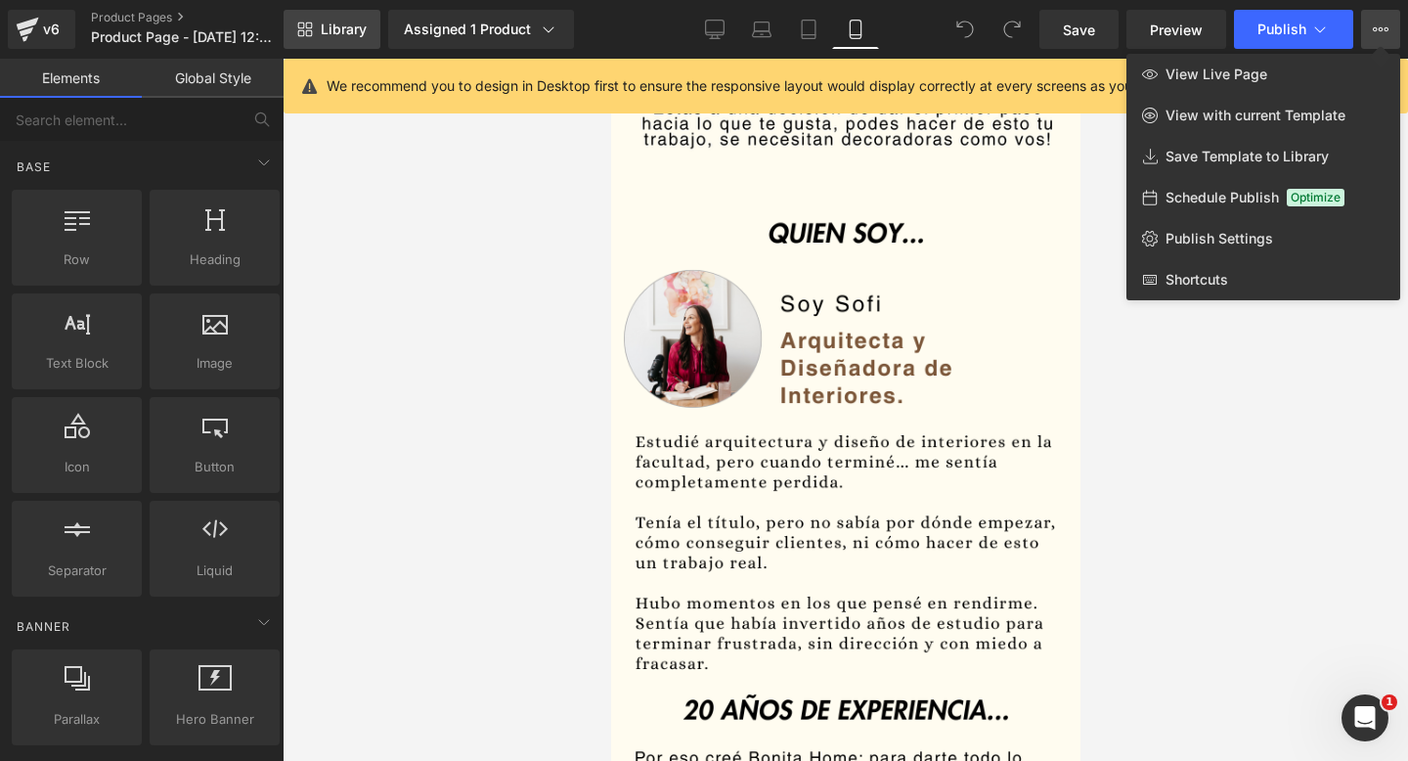
click at [326, 34] on span "Library" at bounding box center [344, 30] width 46 height 18
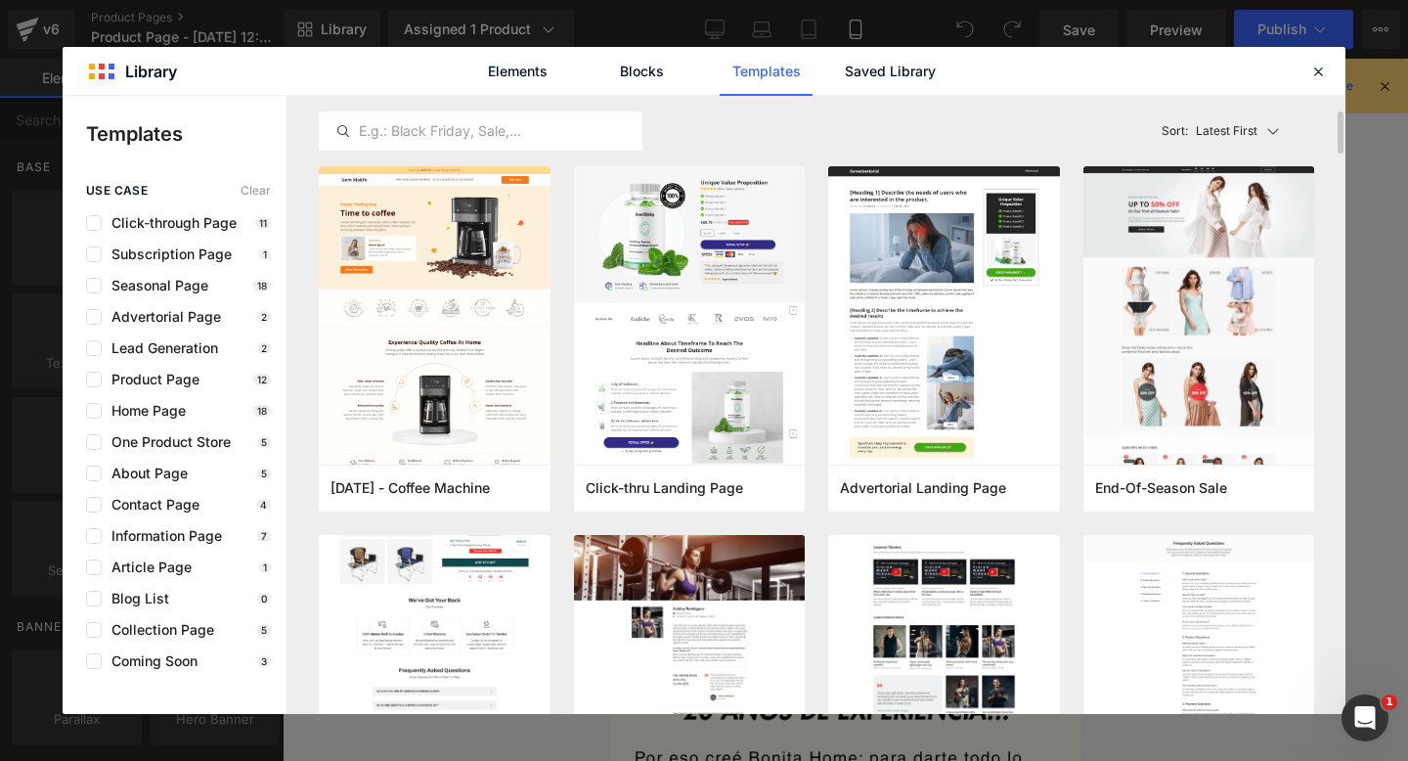
scroll to position [19, 0]
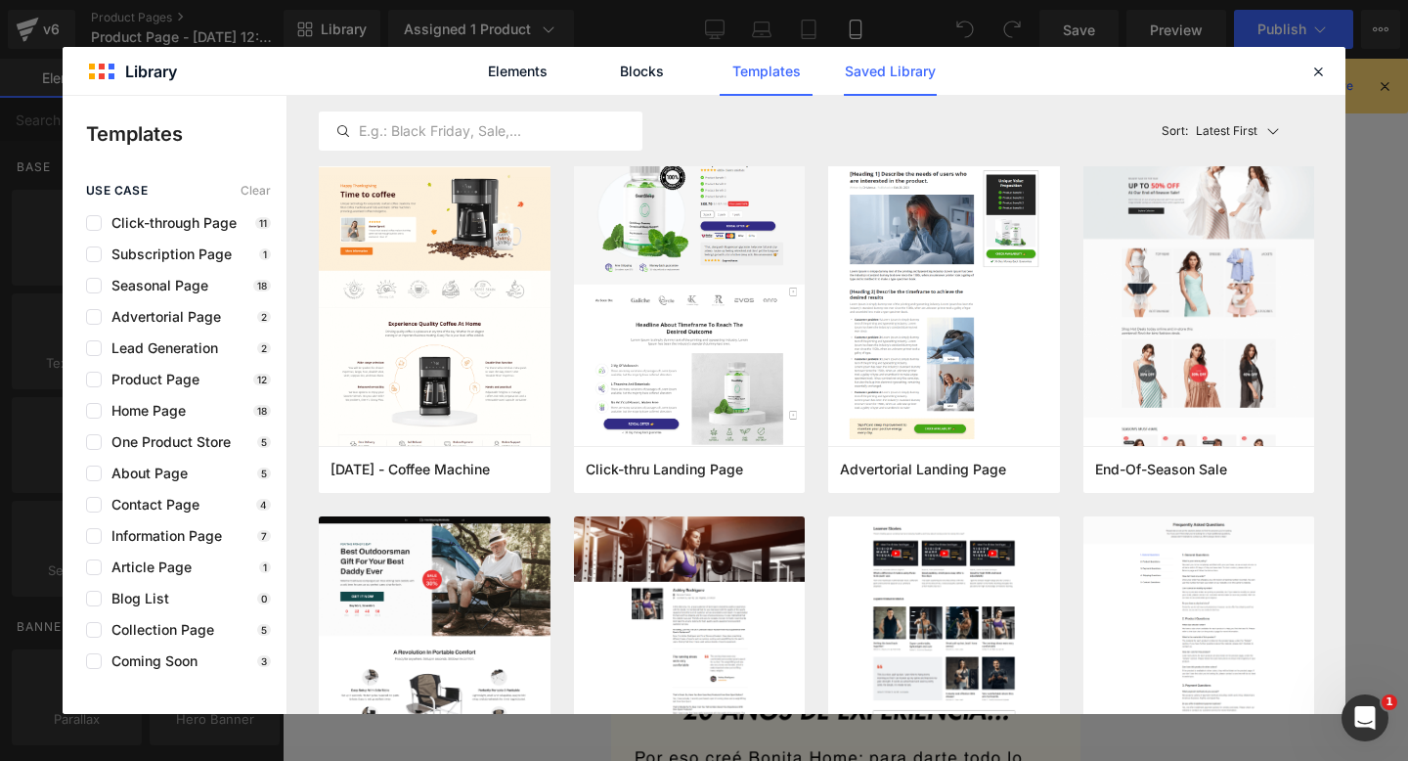
click at [916, 59] on link "Saved Library" at bounding box center [890, 71] width 93 height 49
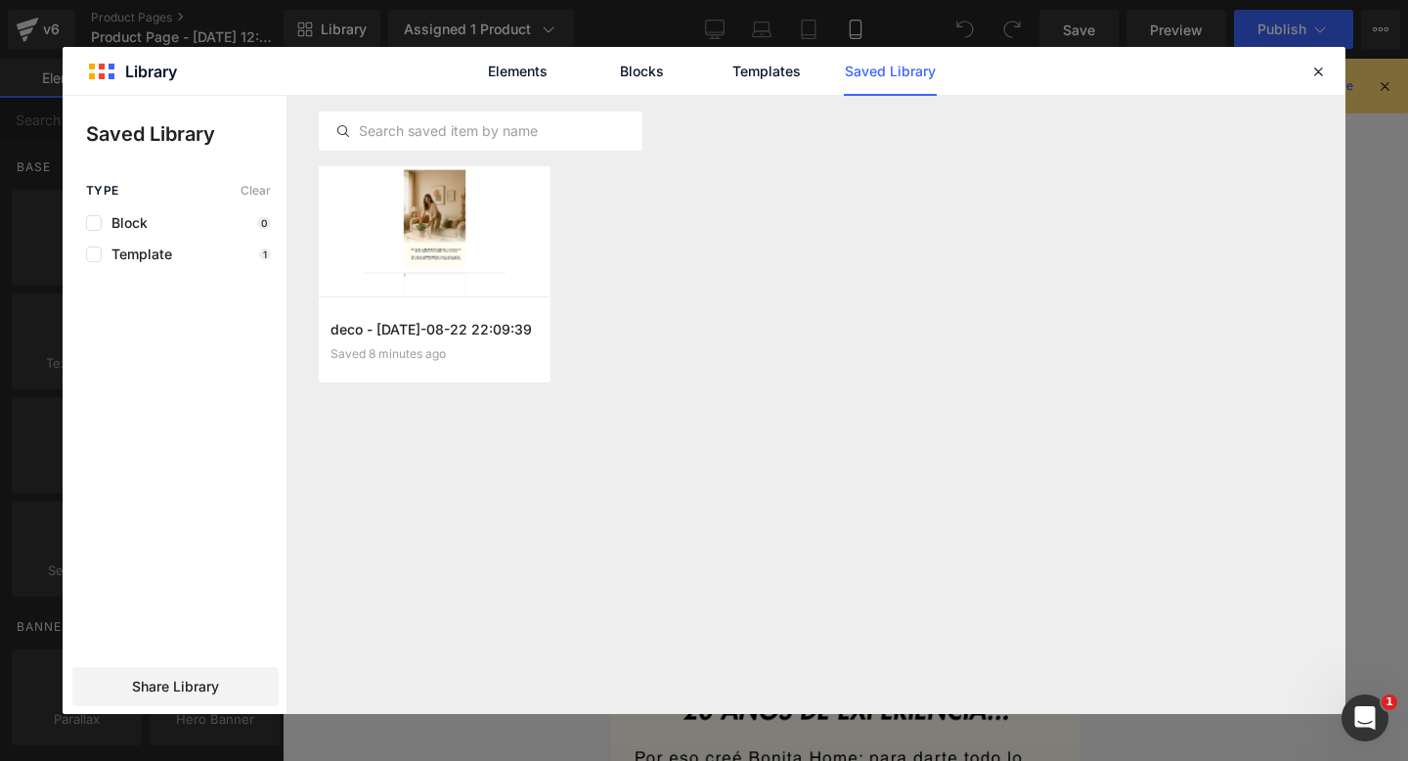
click at [268, 264] on div "Type Clear Block 0 Template 1 Share Library" at bounding box center [175, 449] width 224 height 530
click at [237, 255] on div "Template 1" at bounding box center [178, 254] width 185 height 16
click at [139, 255] on span "Template" at bounding box center [137, 254] width 70 height 16
click at [498, 228] on div at bounding box center [435, 231] width 232 height 130
click at [0, 0] on div "Share Library" at bounding box center [0, 0] width 0 height 0
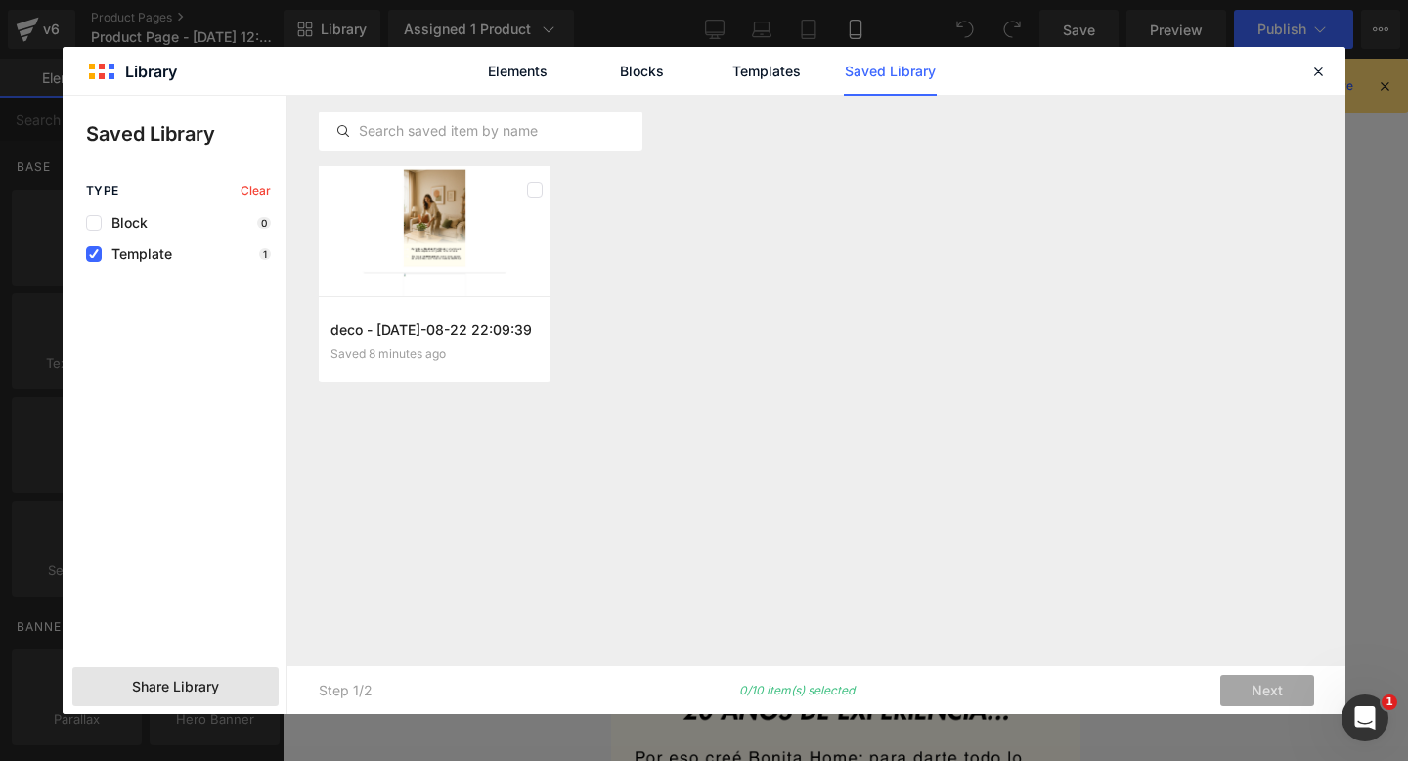
click at [202, 688] on span "Share Library" at bounding box center [175, 687] width 87 height 20
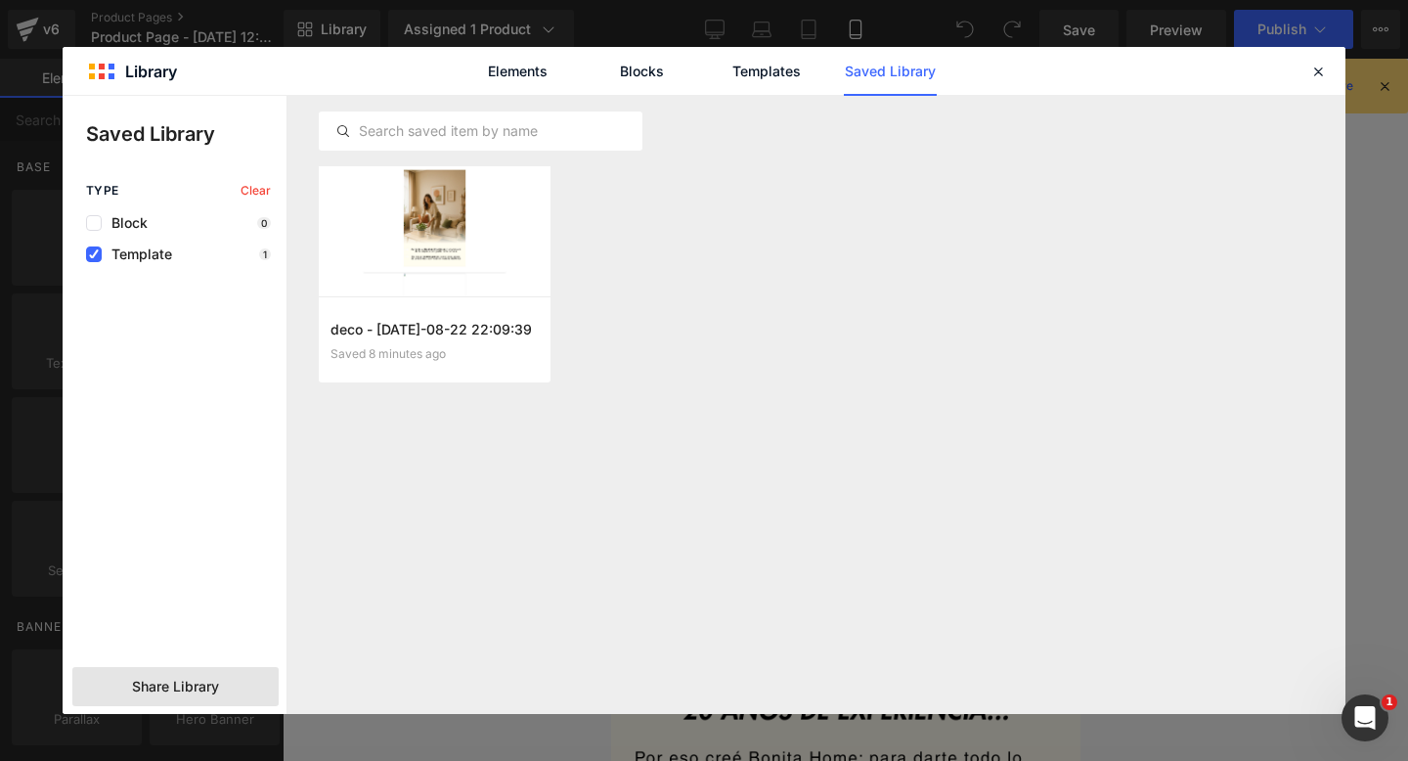
click at [202, 688] on span "Share Library" at bounding box center [175, 687] width 87 height 20
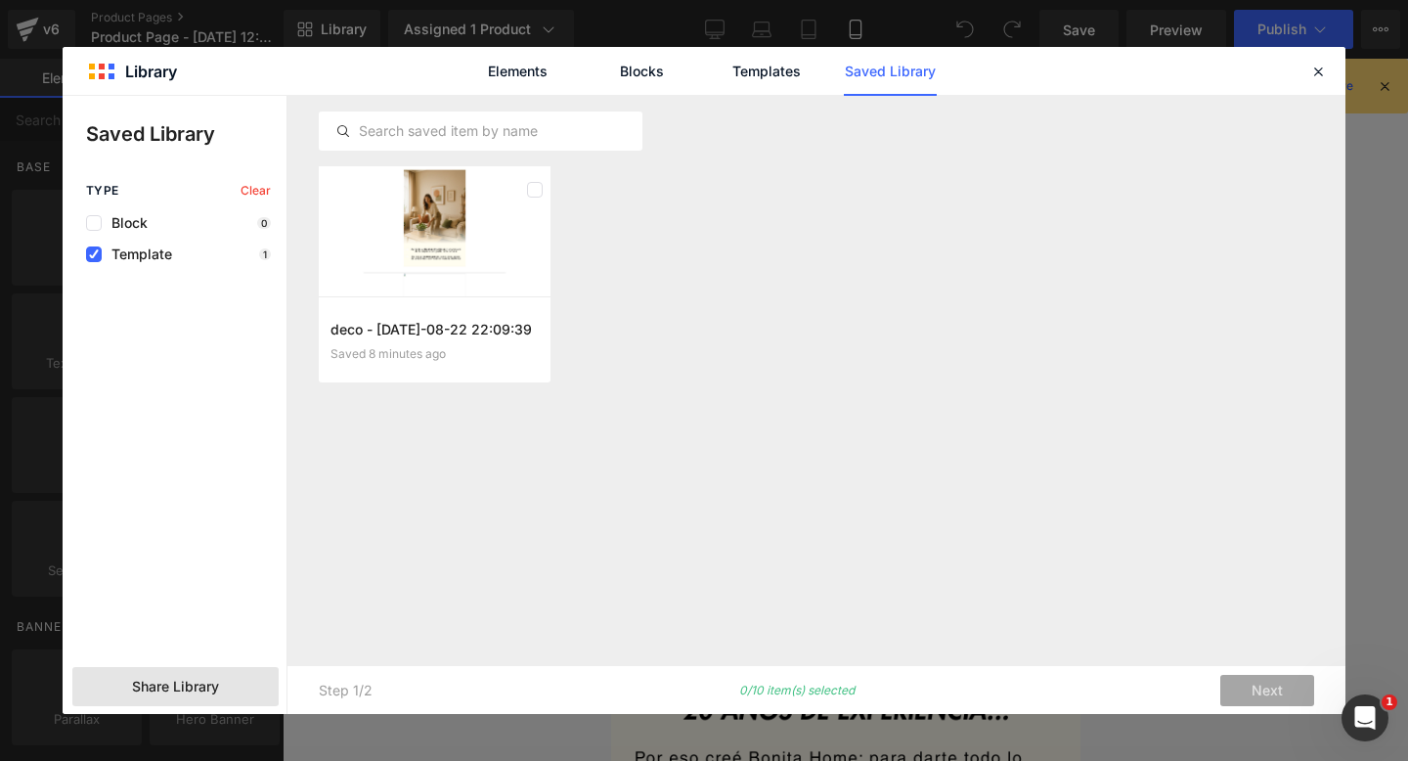
click at [215, 694] on span "Share Library" at bounding box center [175, 687] width 87 height 20
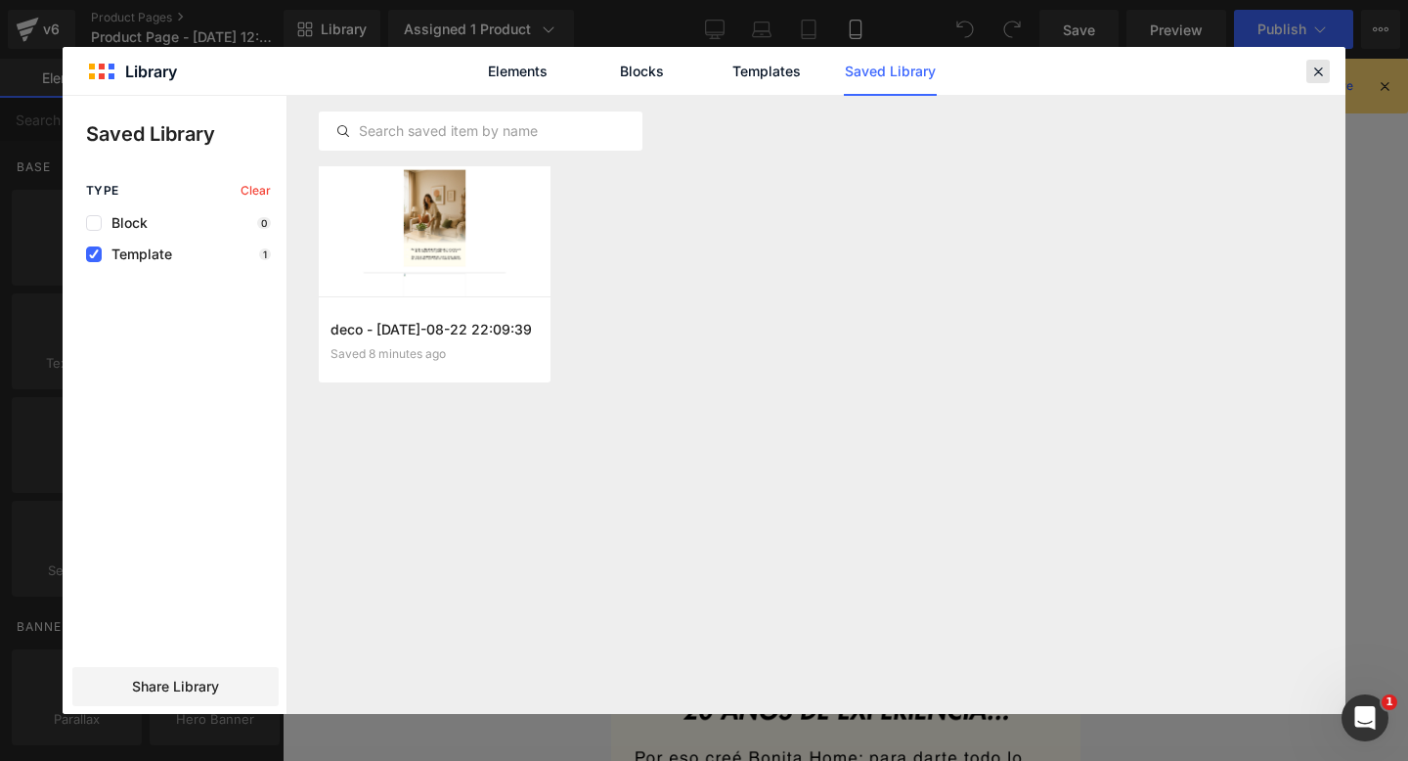
click at [1324, 65] on icon at bounding box center [1318, 72] width 18 height 18
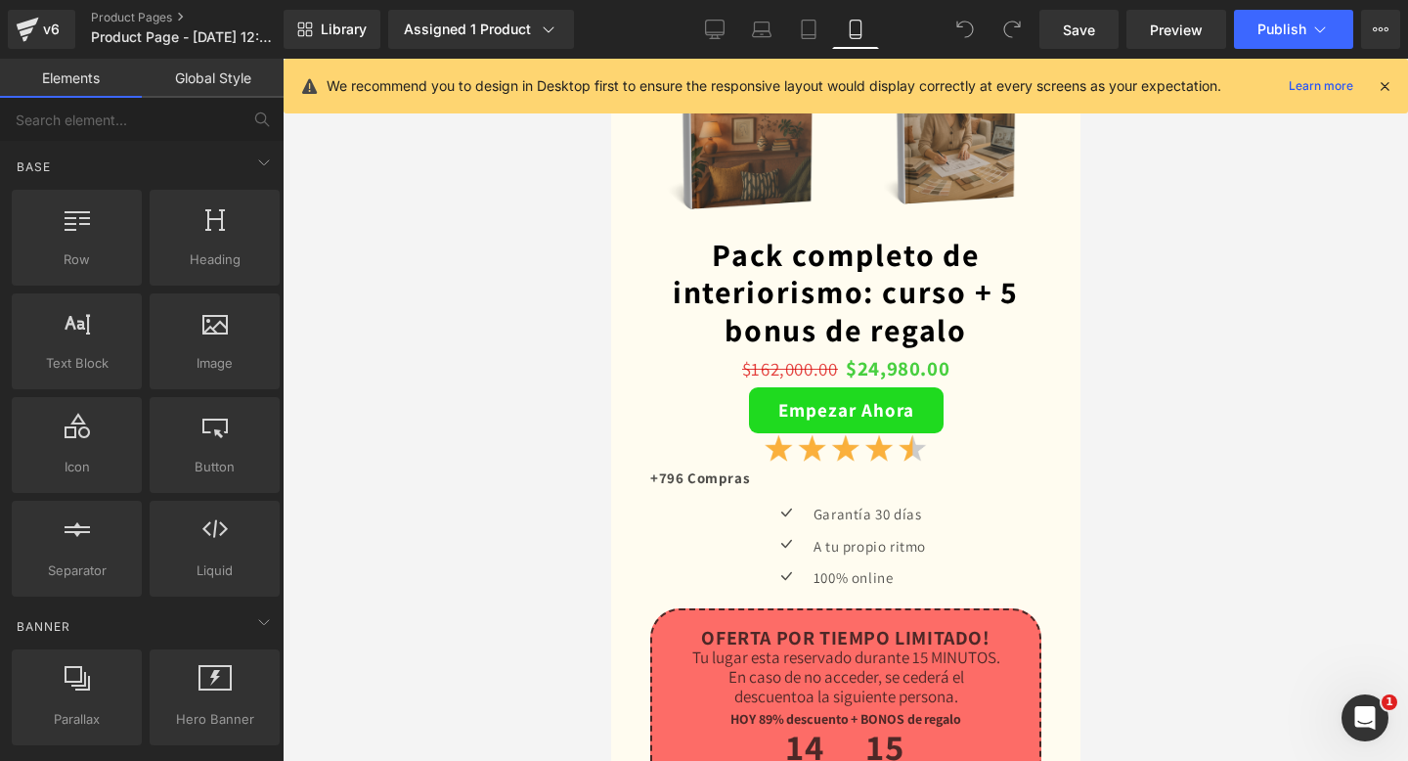
scroll to position [5243, 0]
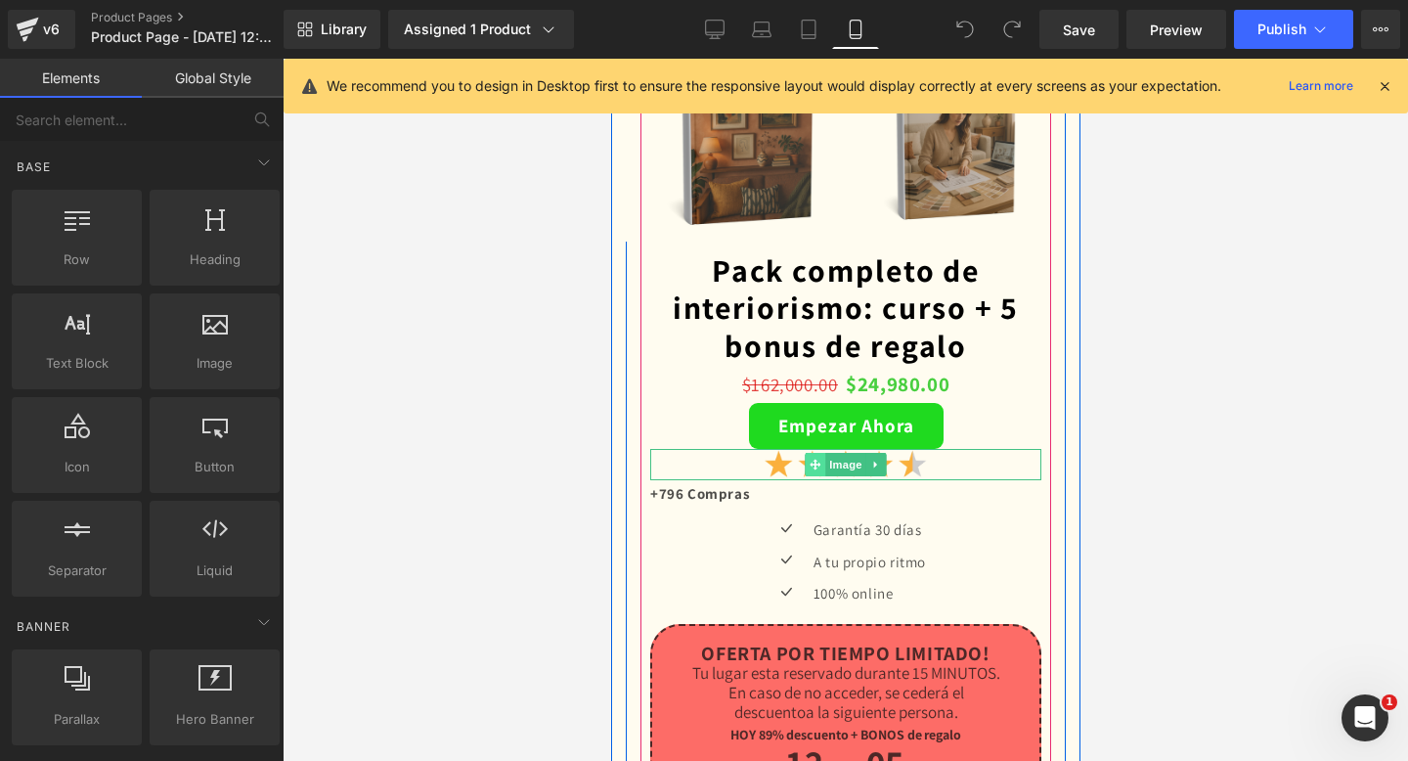
click at [815, 466] on icon at bounding box center [814, 464] width 11 height 11
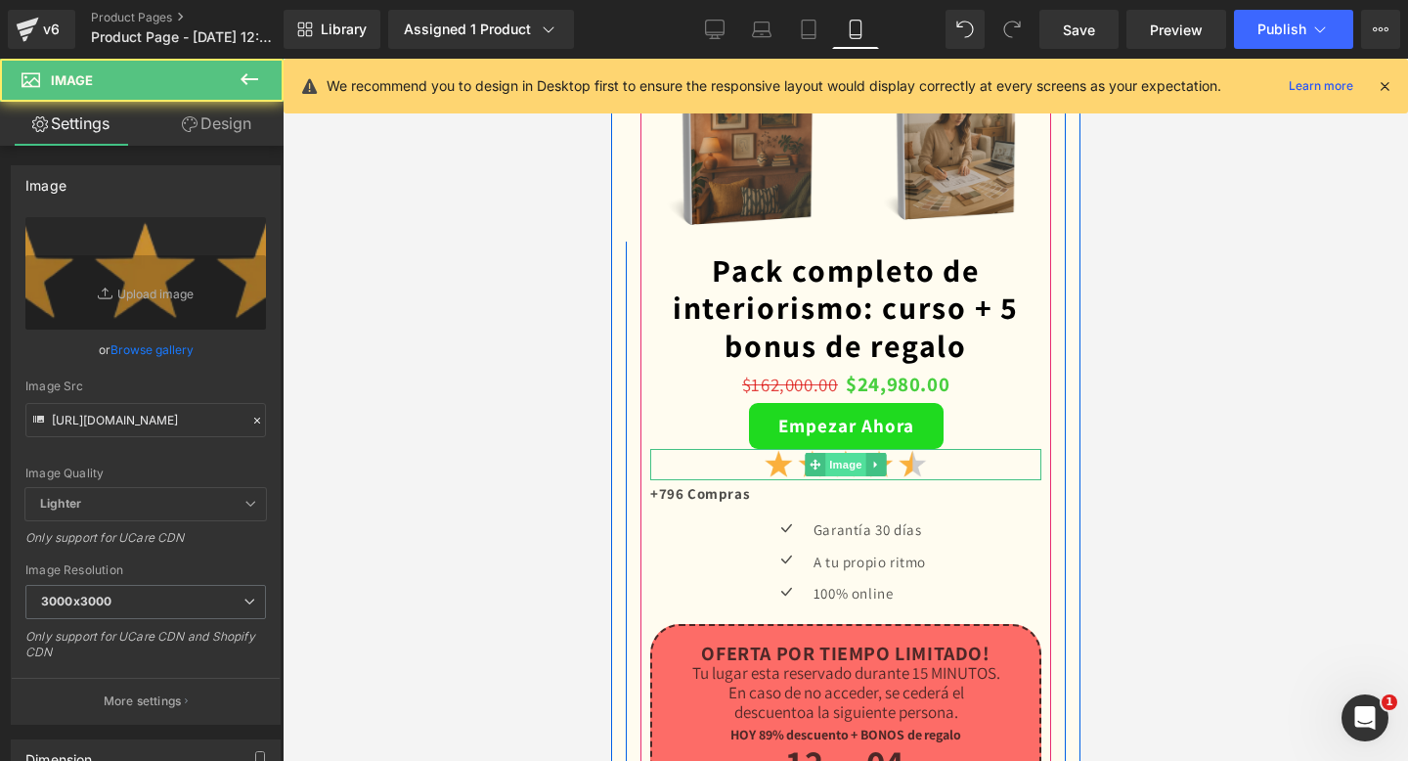
click at [837, 465] on span "Image" at bounding box center [844, 464] width 41 height 23
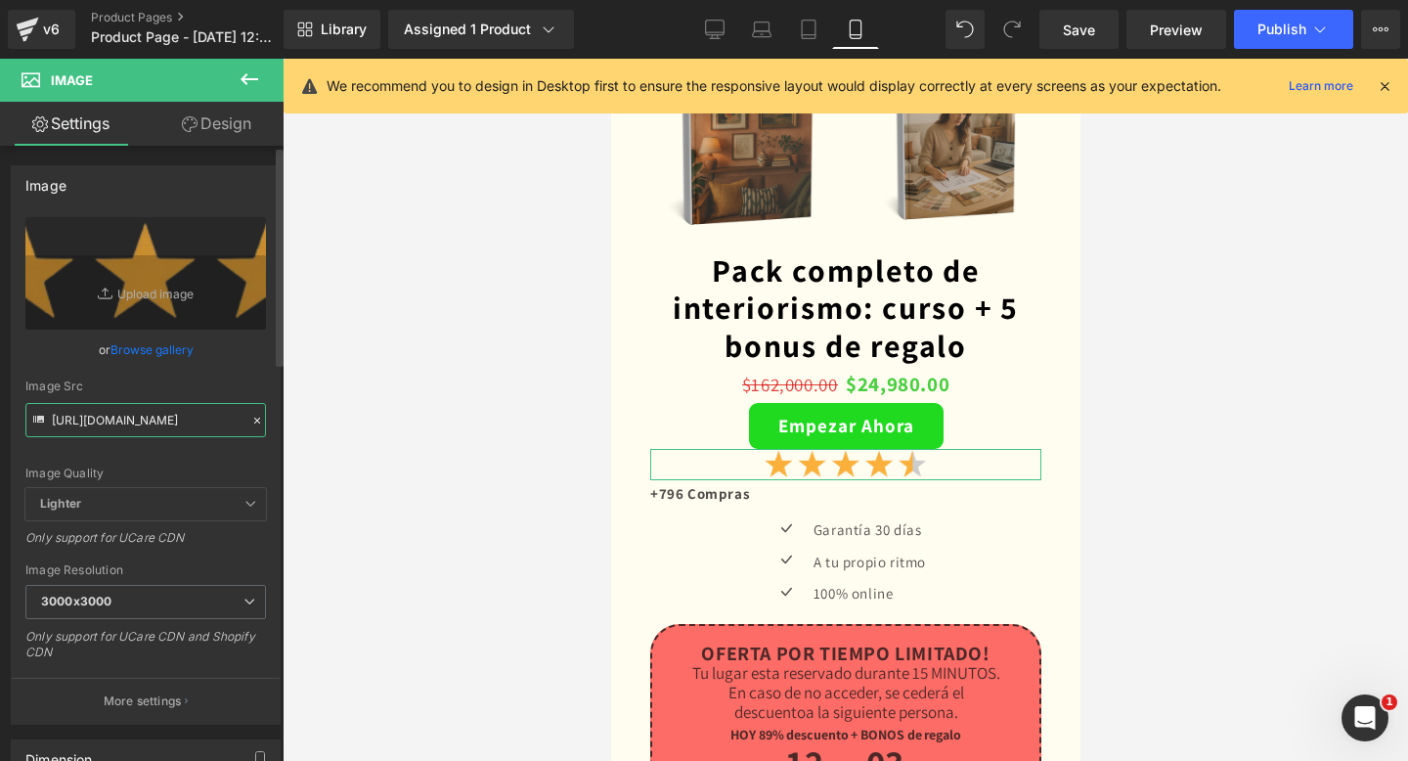
click at [175, 404] on input "https://i.ibb.co/qMnxHWfx/Decoraci-n-hogar-31-1.png" at bounding box center [145, 420] width 241 height 34
click at [175, 406] on input "https://i.ibb.co/qMnxHWfx/Decoraci-n-hogar-31-1.png" at bounding box center [145, 420] width 241 height 34
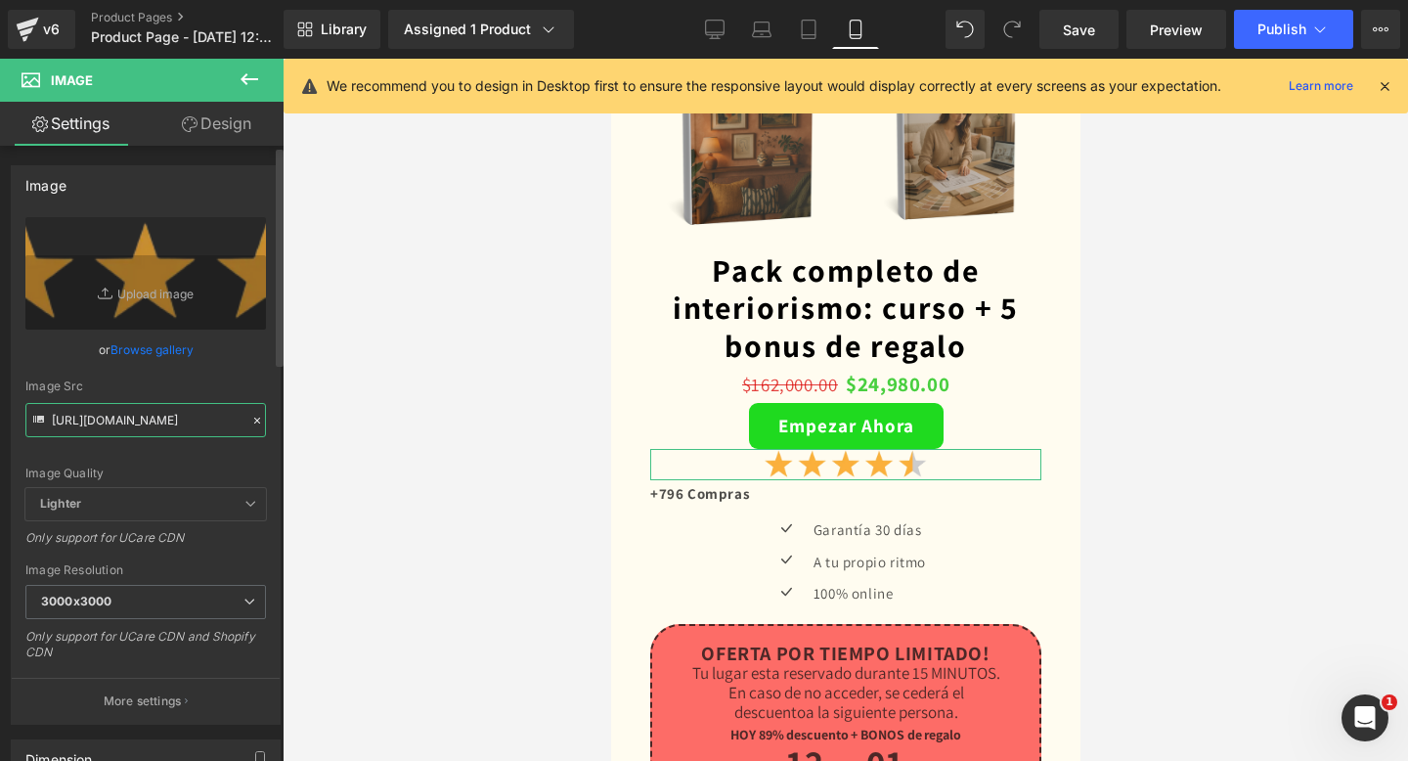
click at [175, 406] on input "https://i.ibb.co/qMnxHWfx/Decoraci-n-hogar-31-1.png" at bounding box center [145, 420] width 241 height 34
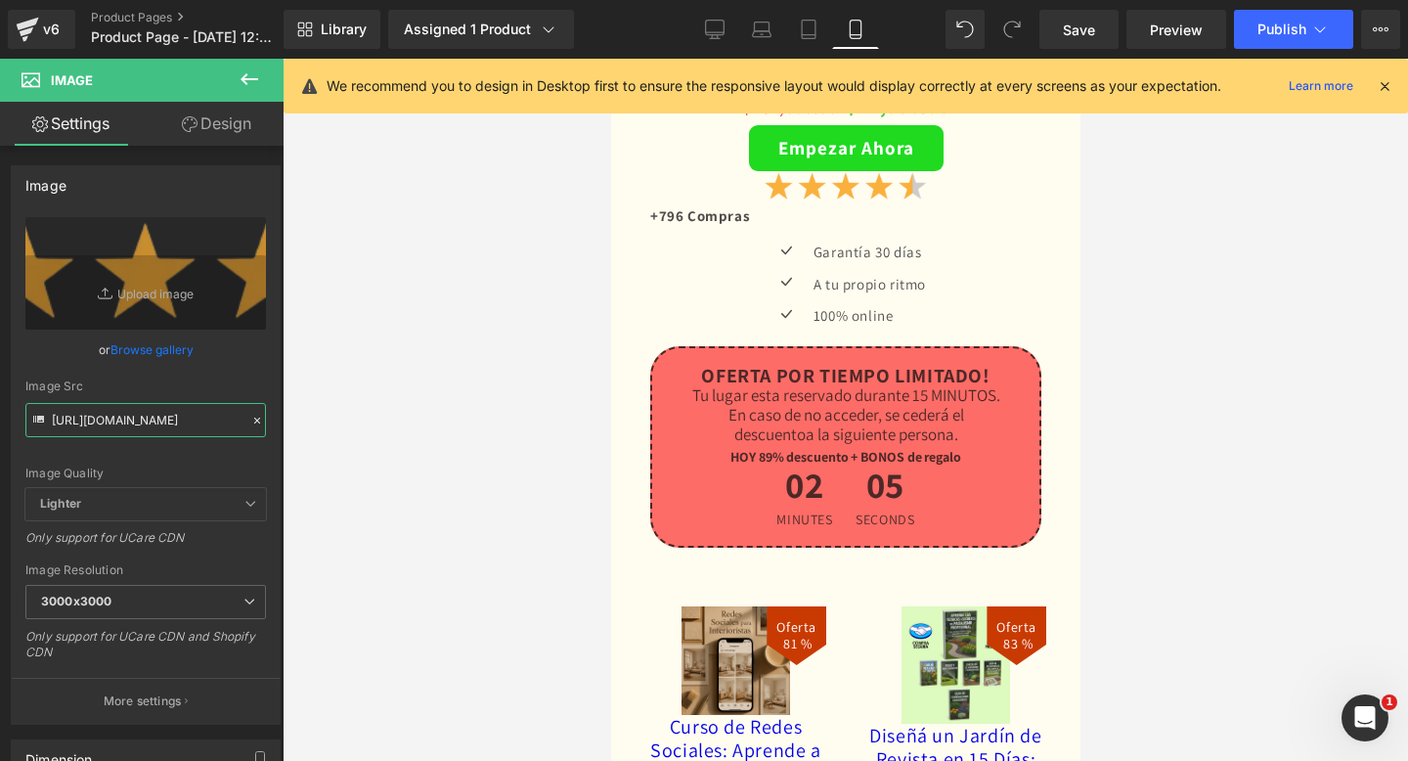
scroll to position [5527, 0]
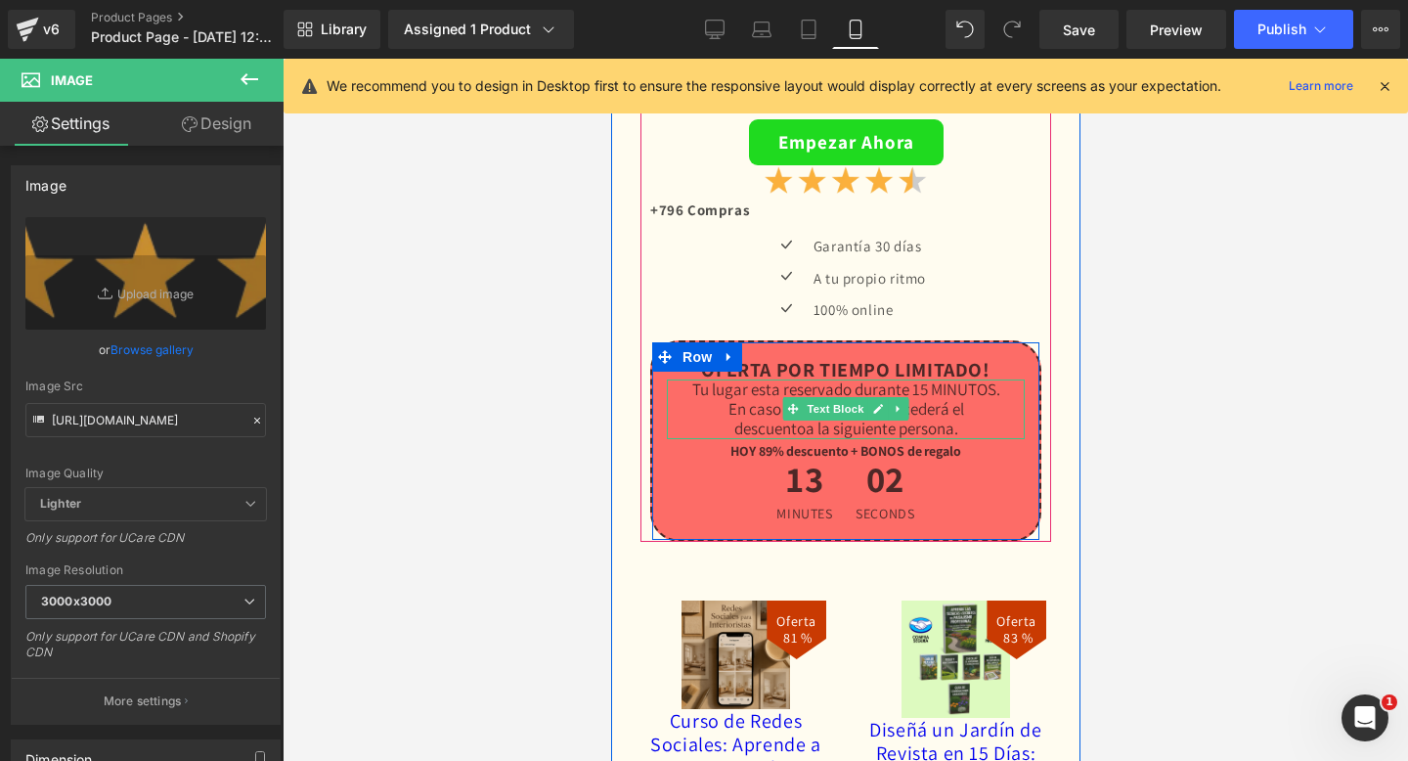
click at [677, 385] on p "Tu lugar esta reservado durante 15 MINUTOS." at bounding box center [845, 389] width 358 height 20
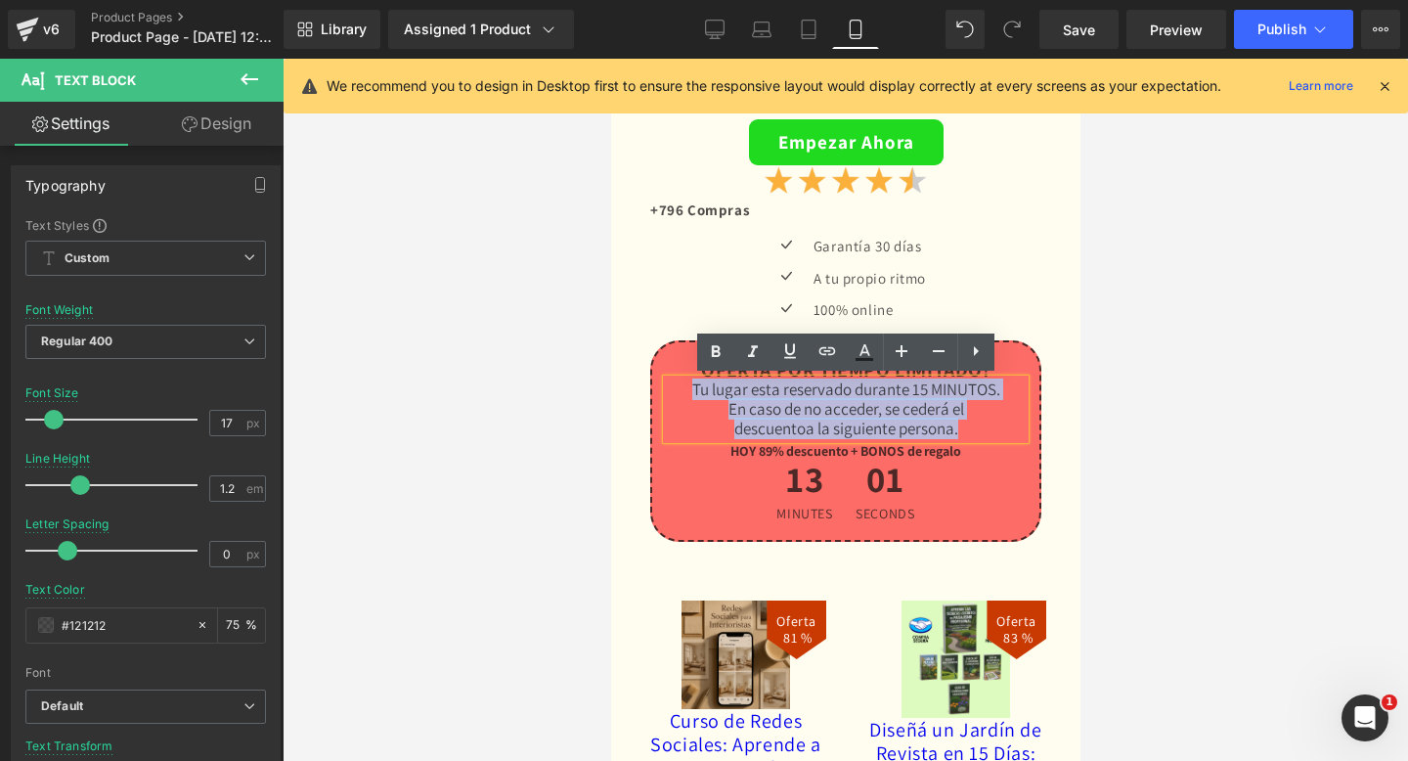
drag, startPoint x: 675, startPoint y: 387, endPoint x: 996, endPoint y: 425, distance: 324.0
click at [996, 425] on div "Tu lugar esta reservado durante 15 MINUTOS. En caso de no acceder, se cederá el…" at bounding box center [845, 409] width 358 height 60
copy div "Tu lugar esta reservado durante 15 MINUTOS. En caso de no acceder, se cederá el…"
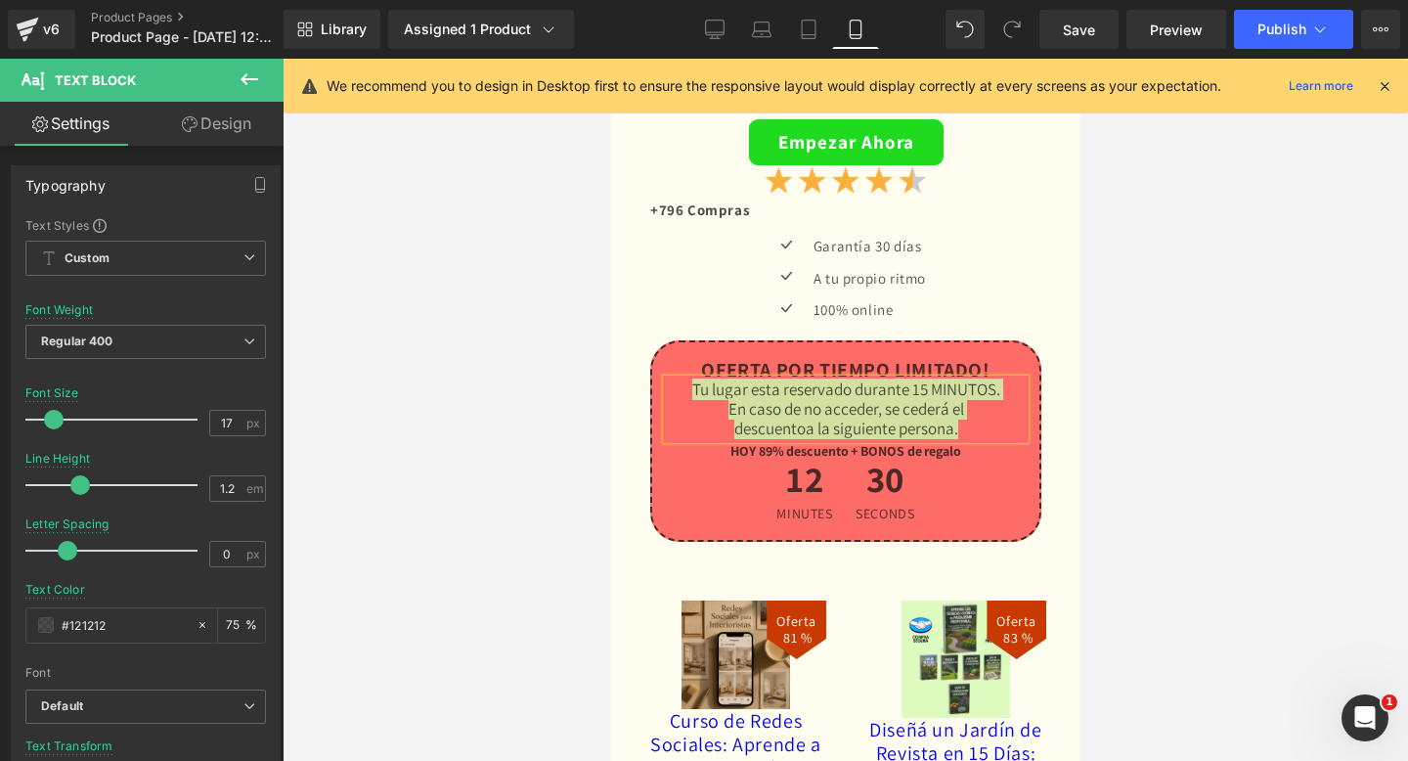
drag, startPoint x: 356, startPoint y: 375, endPoint x: 413, endPoint y: 375, distance: 56.7
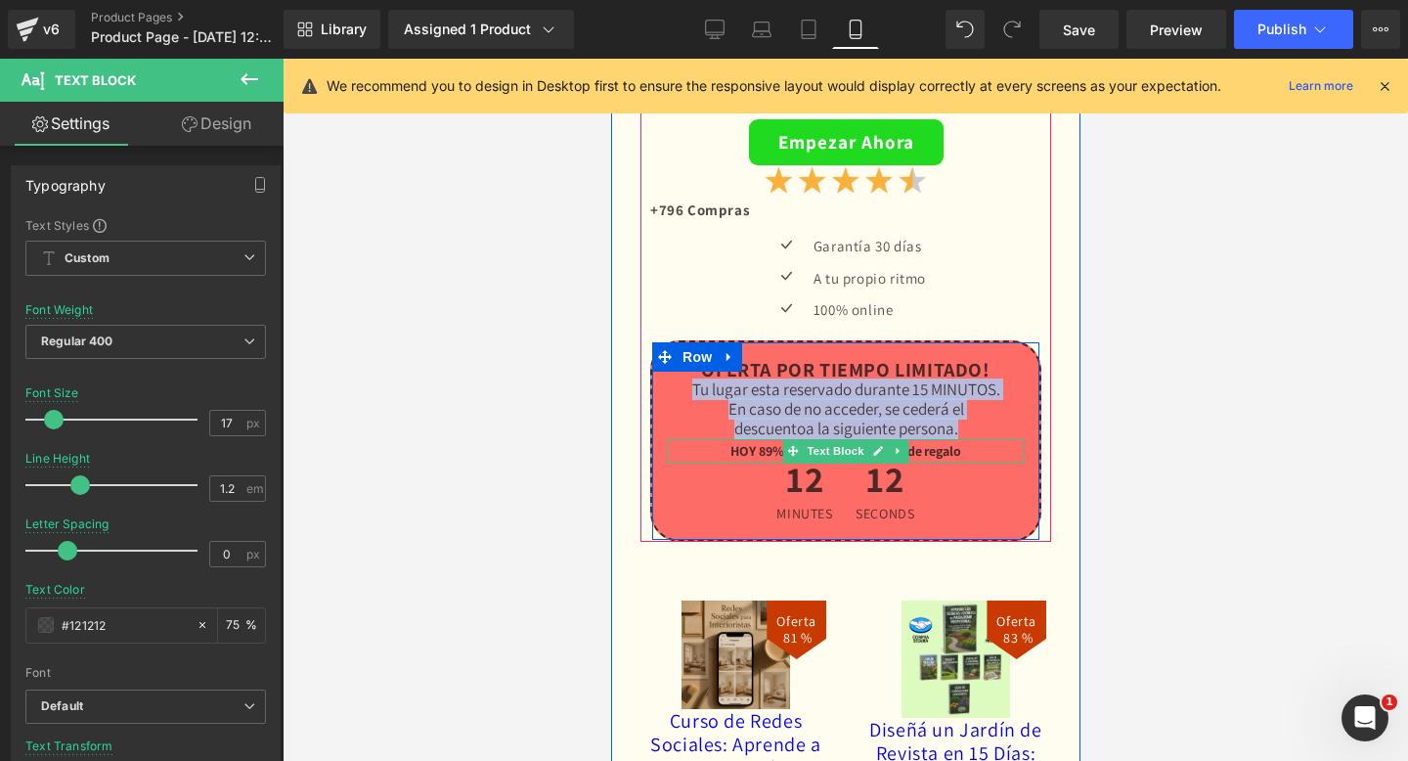
click at [754, 446] on strong "HOY 89% descuento + BONOS de regalo" at bounding box center [844, 451] width 231 height 18
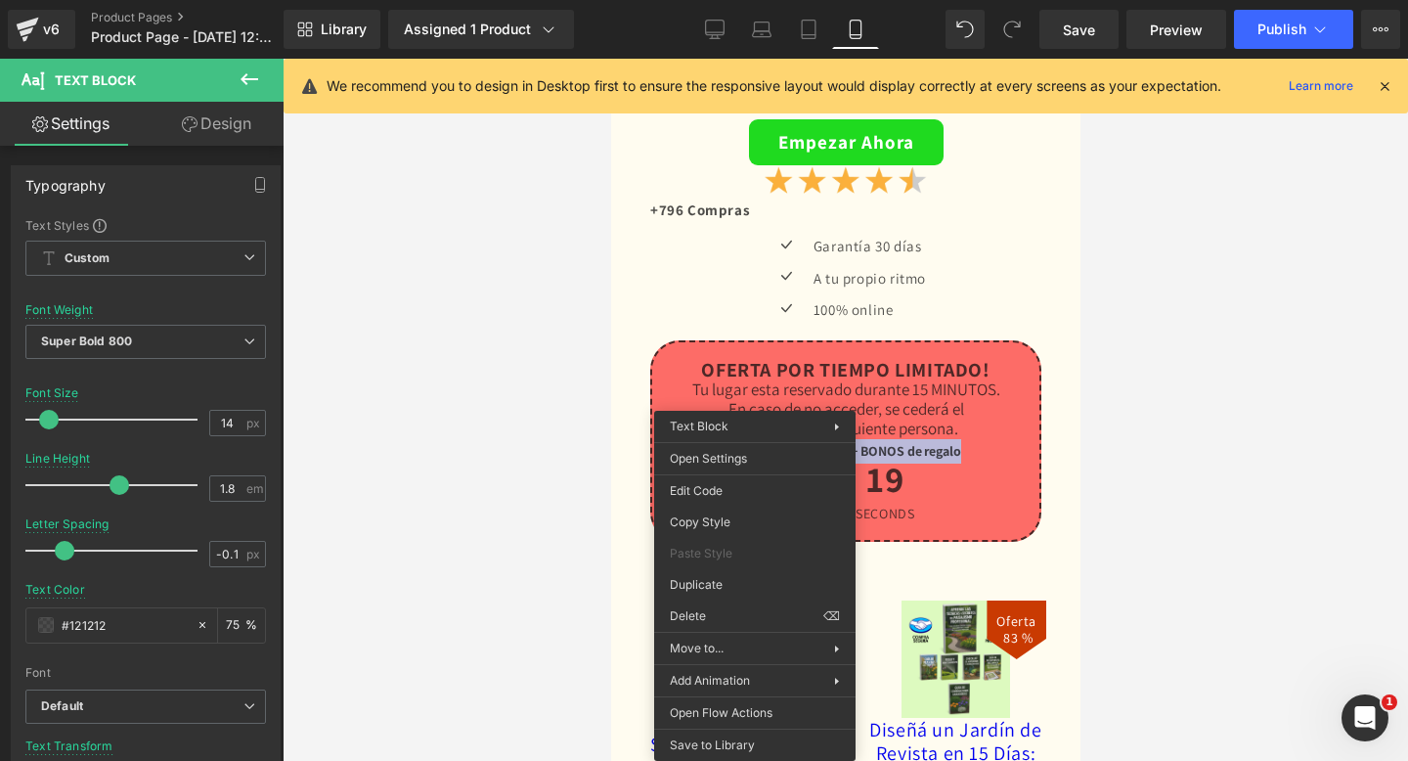
click at [764, 300] on div "Icon" at bounding box center [786, 310] width 44 height 29
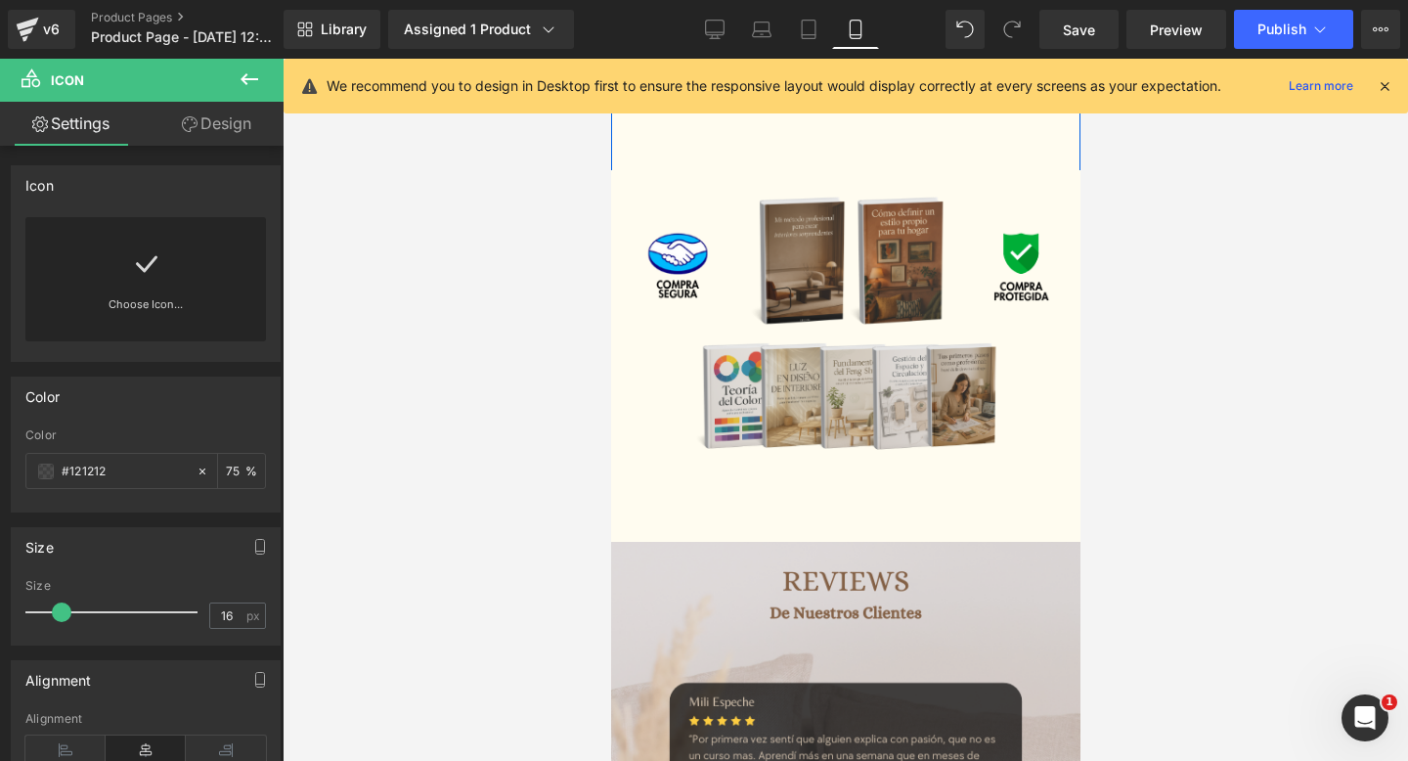
scroll to position [6736, 0]
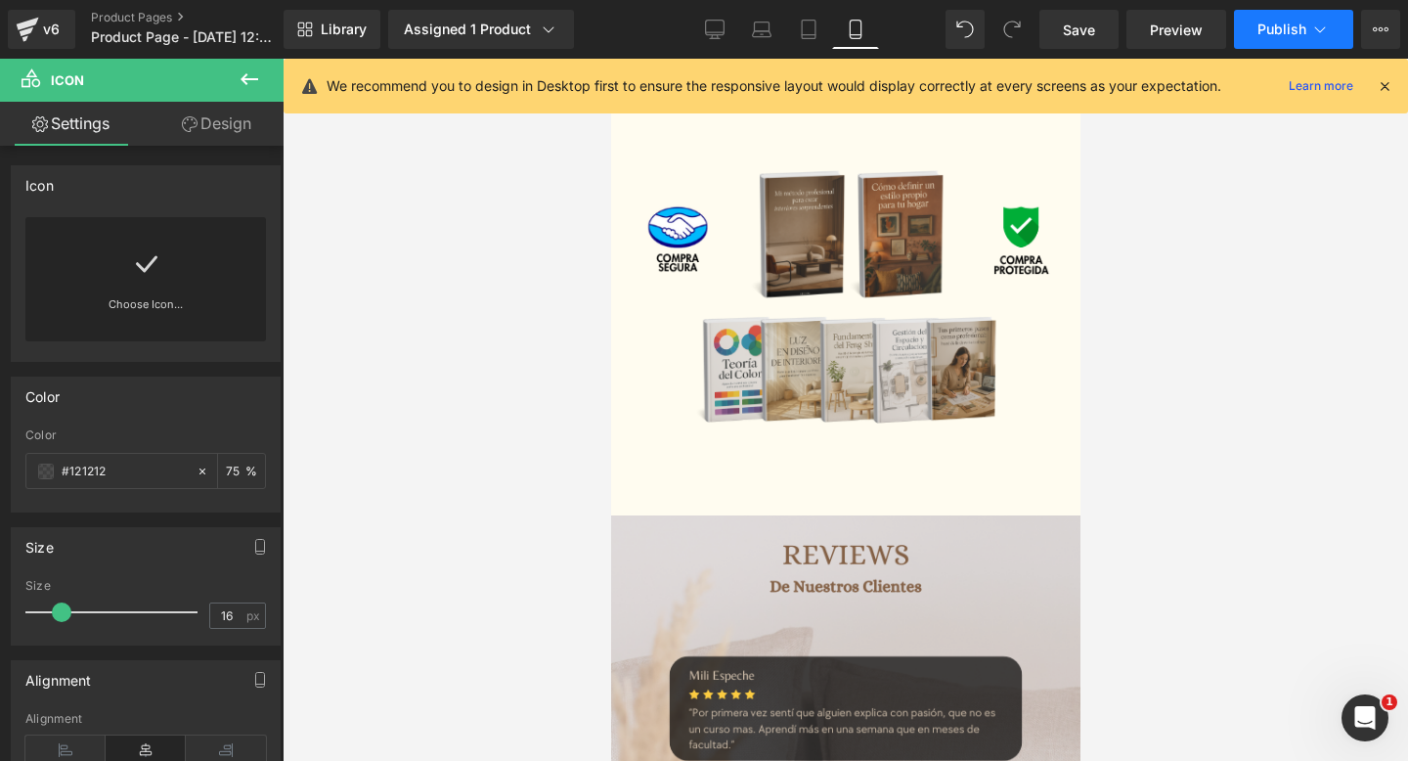
click at [1311, 12] on button "Publish" at bounding box center [1293, 29] width 119 height 39
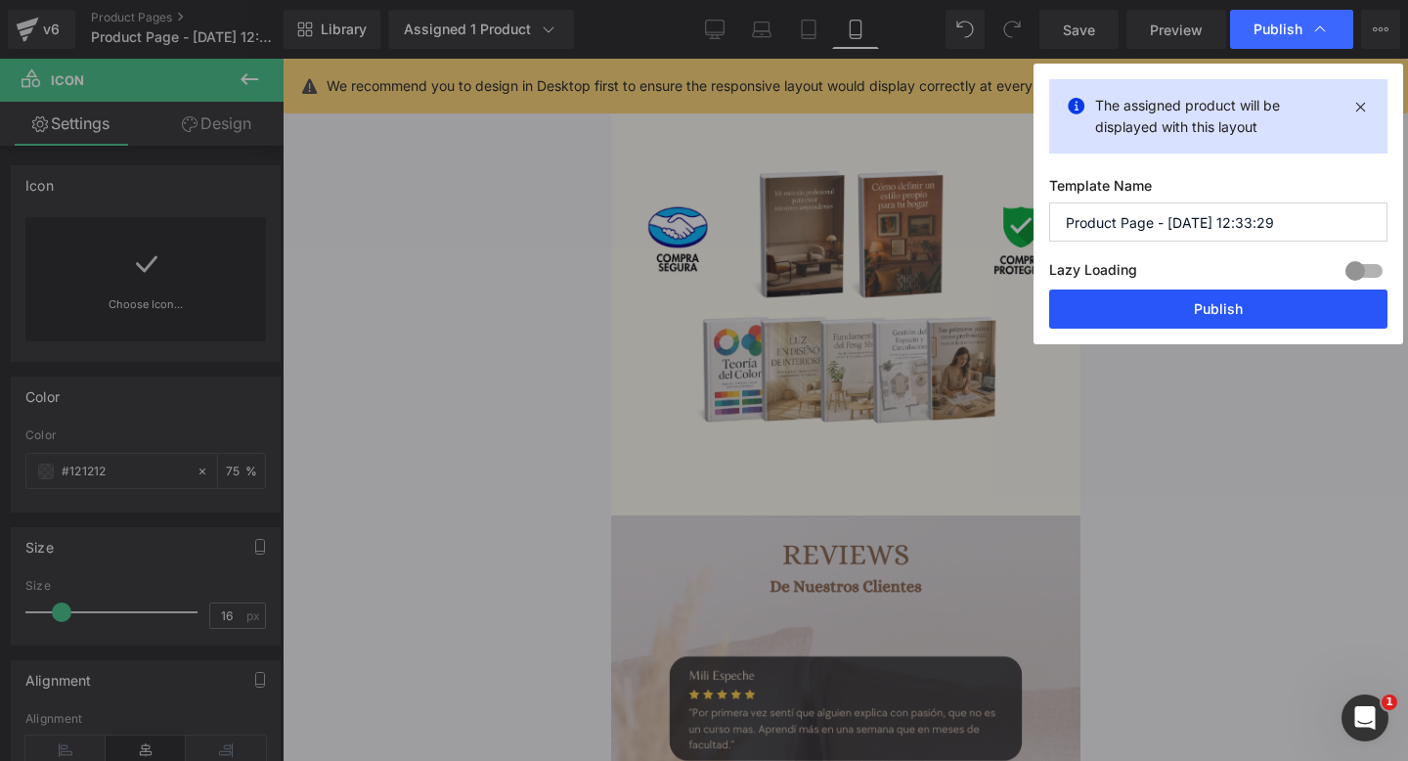
click at [1174, 304] on button "Publish" at bounding box center [1218, 308] width 338 height 39
